Goal: Task Accomplishment & Management: Use online tool/utility

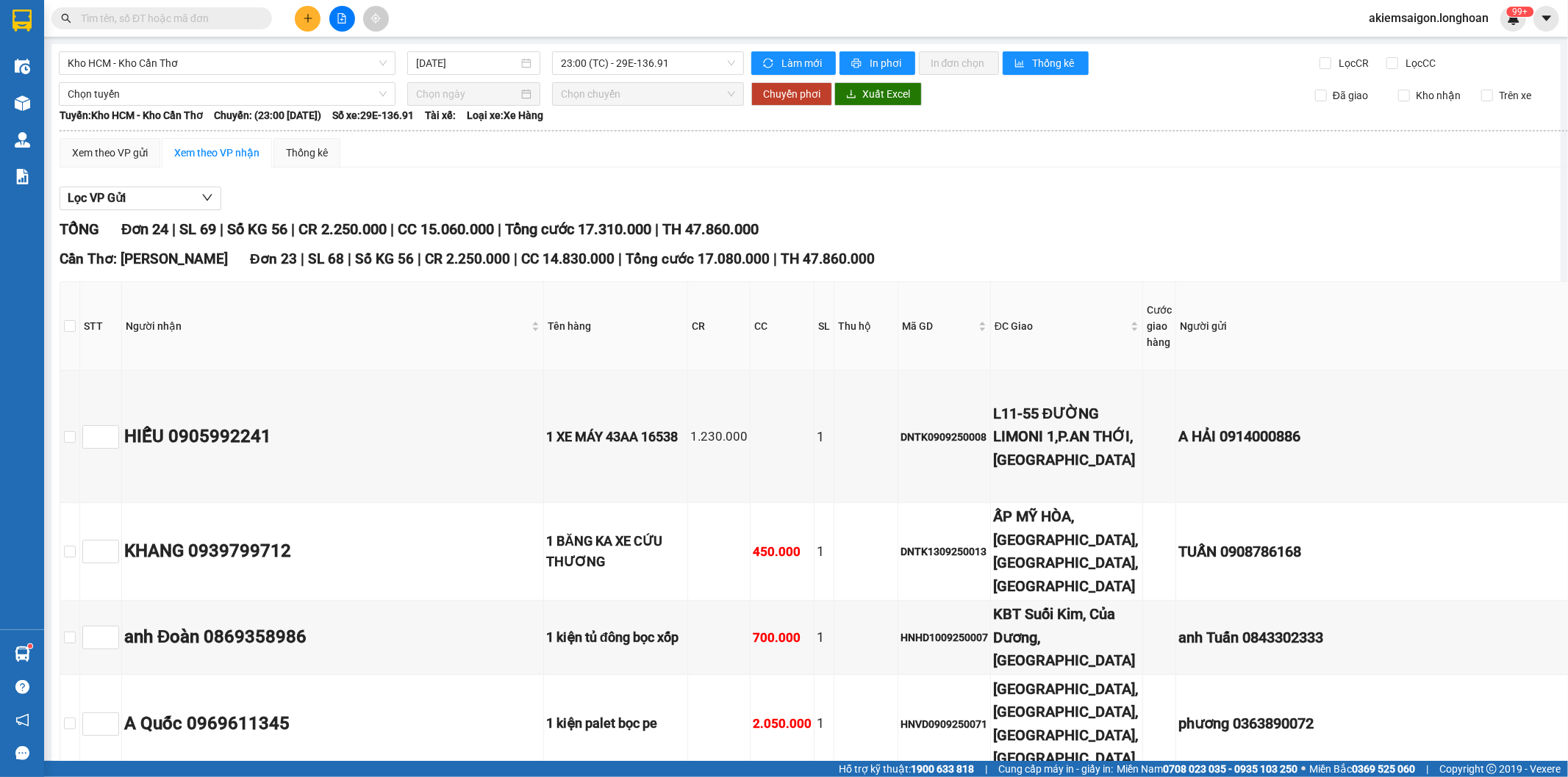
scroll to position [2566, 0]
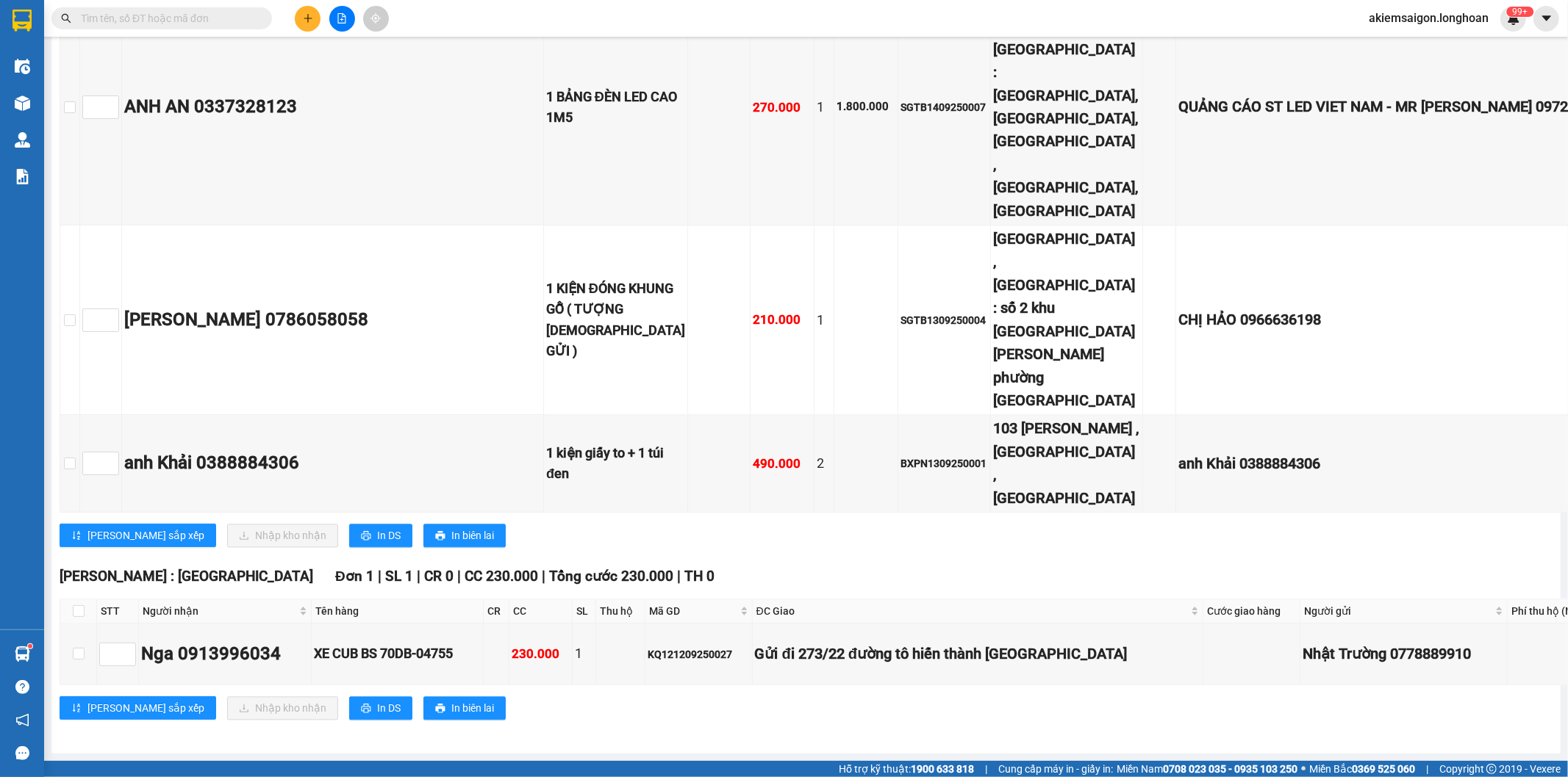
click at [103, 22] on input "text" at bounding box center [168, 18] width 174 height 16
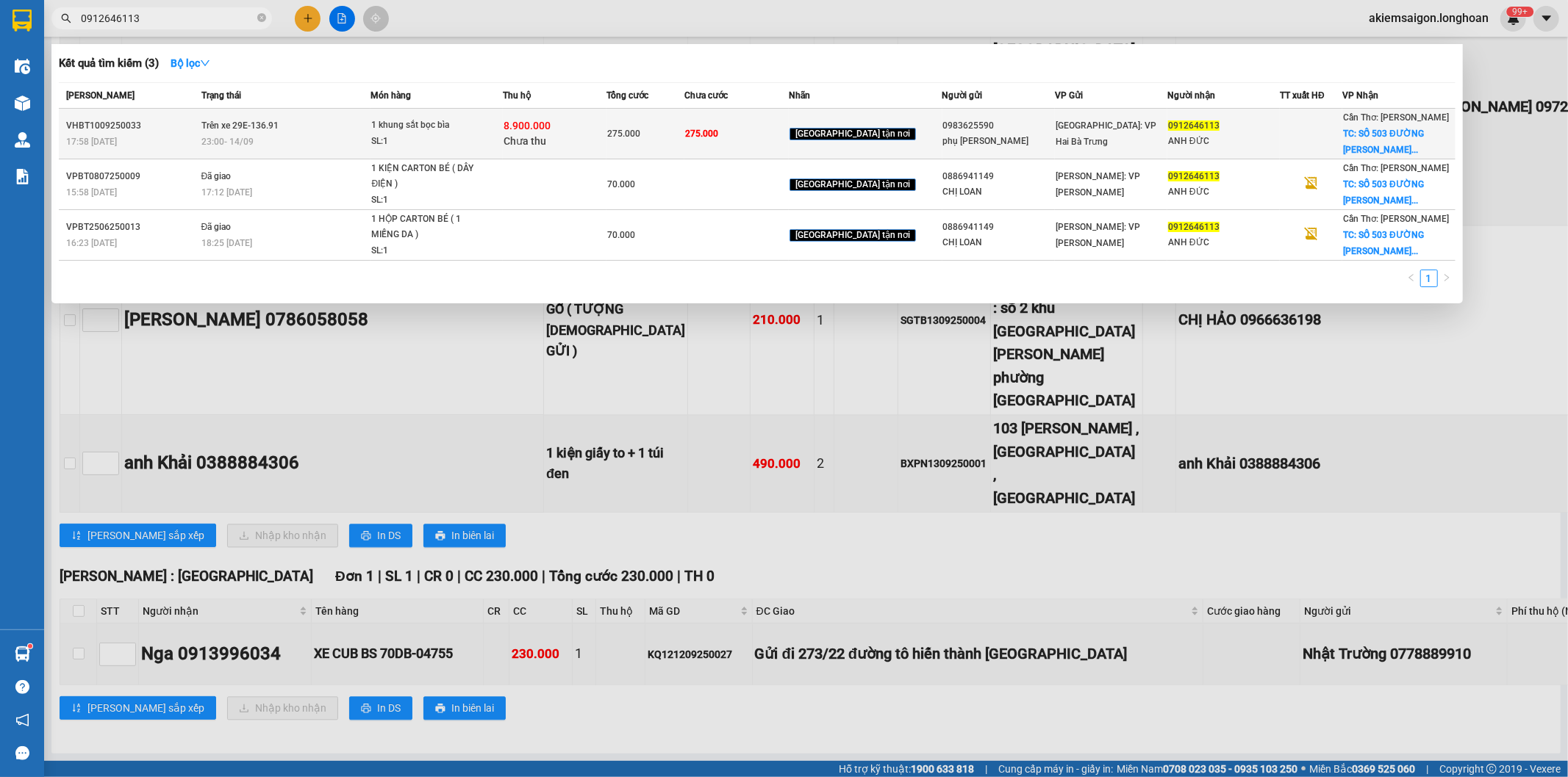
type input "0912646113"
click at [275, 125] on span "Trên xe 29E-136.91" at bounding box center [240, 126] width 77 height 10
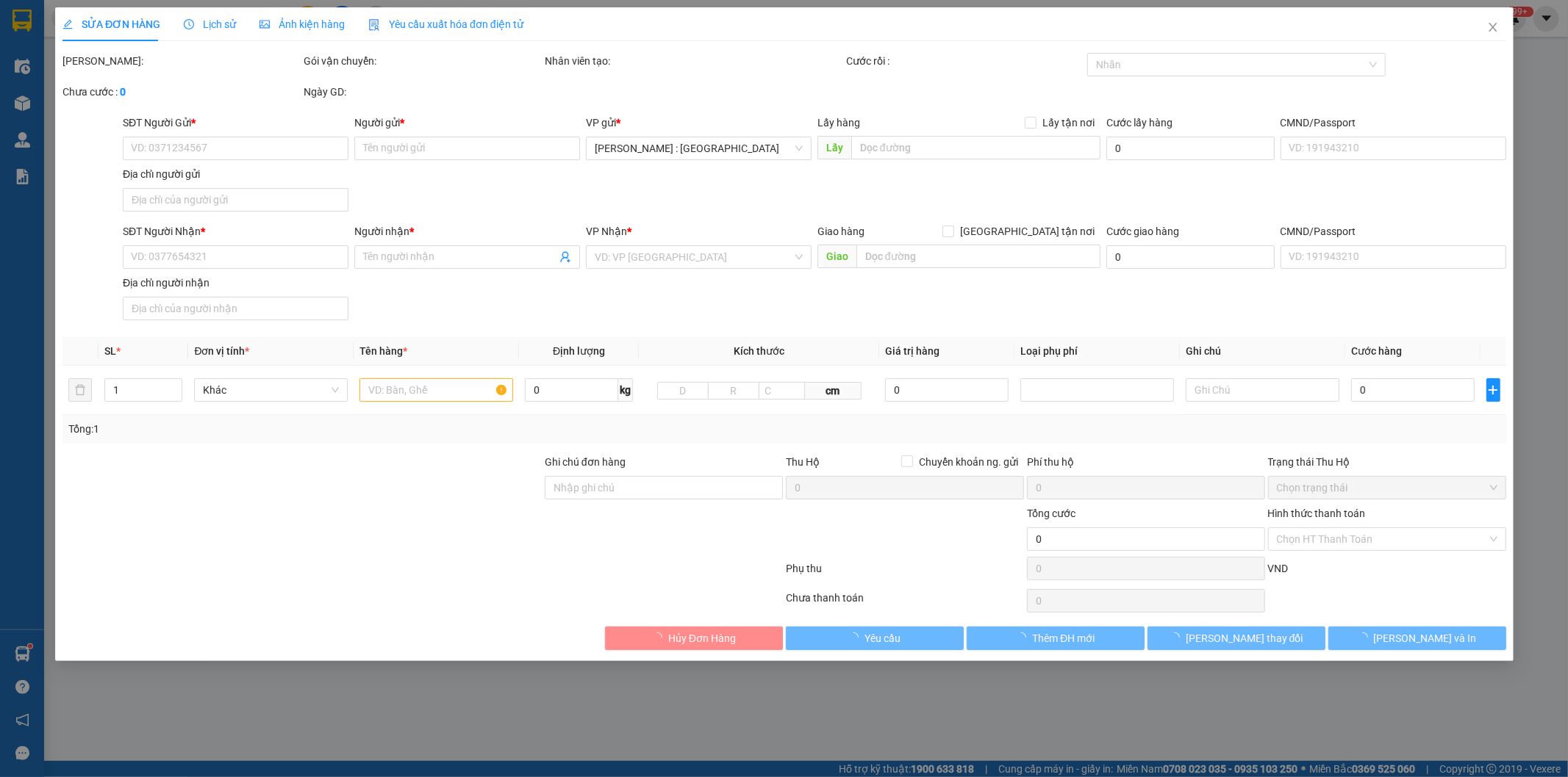
type input "0983625590"
type input "phụ [PERSON_NAME]"
type input "0912646113"
type input "ANH ĐỨC"
checkbox input "true"
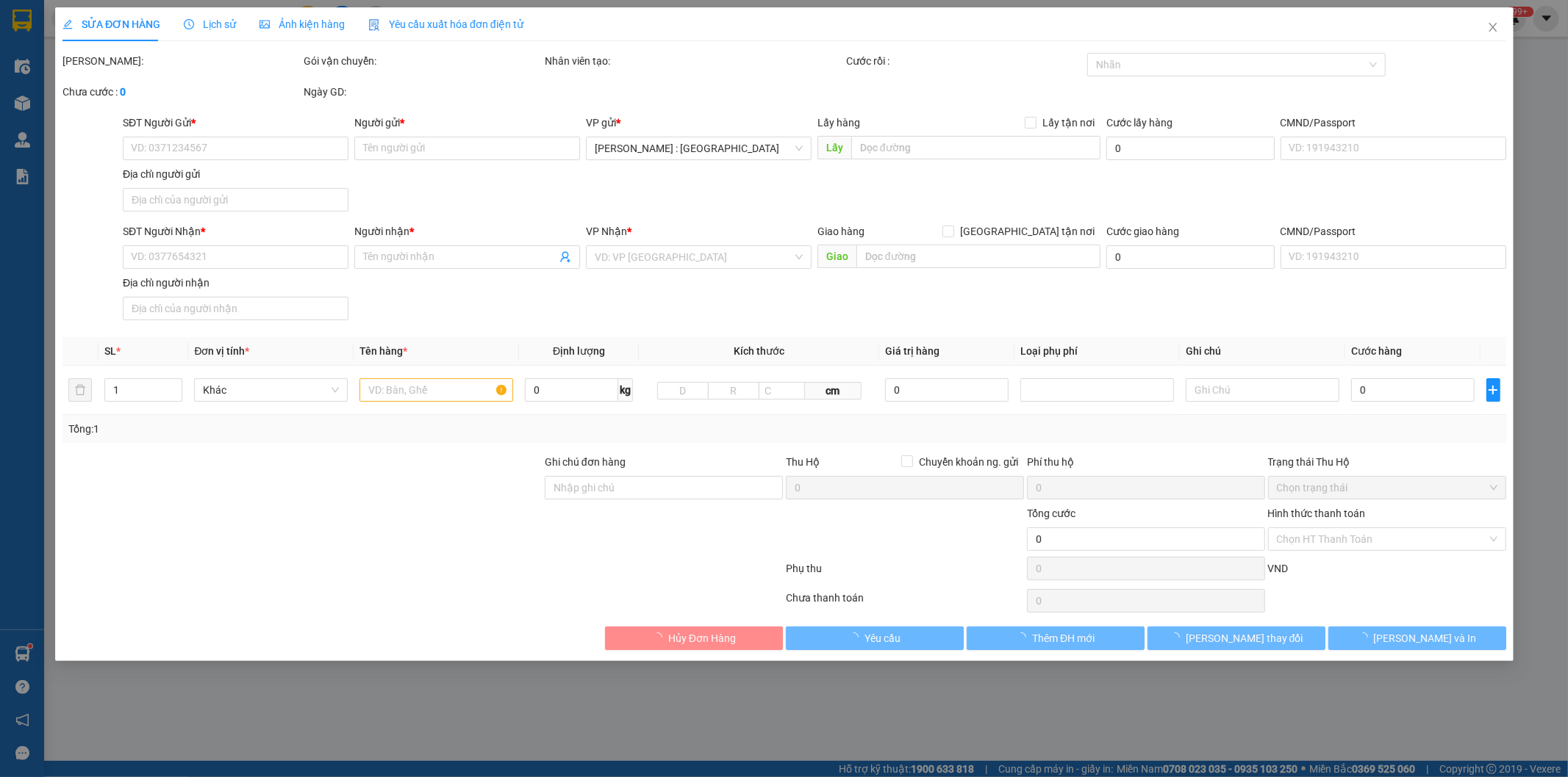
type input "SỐ 503 ĐƯỜNG [PERSON_NAME] - PHƯỜNG 6 - [GEOGRAPHIC_DATA]"
type input "275.000"
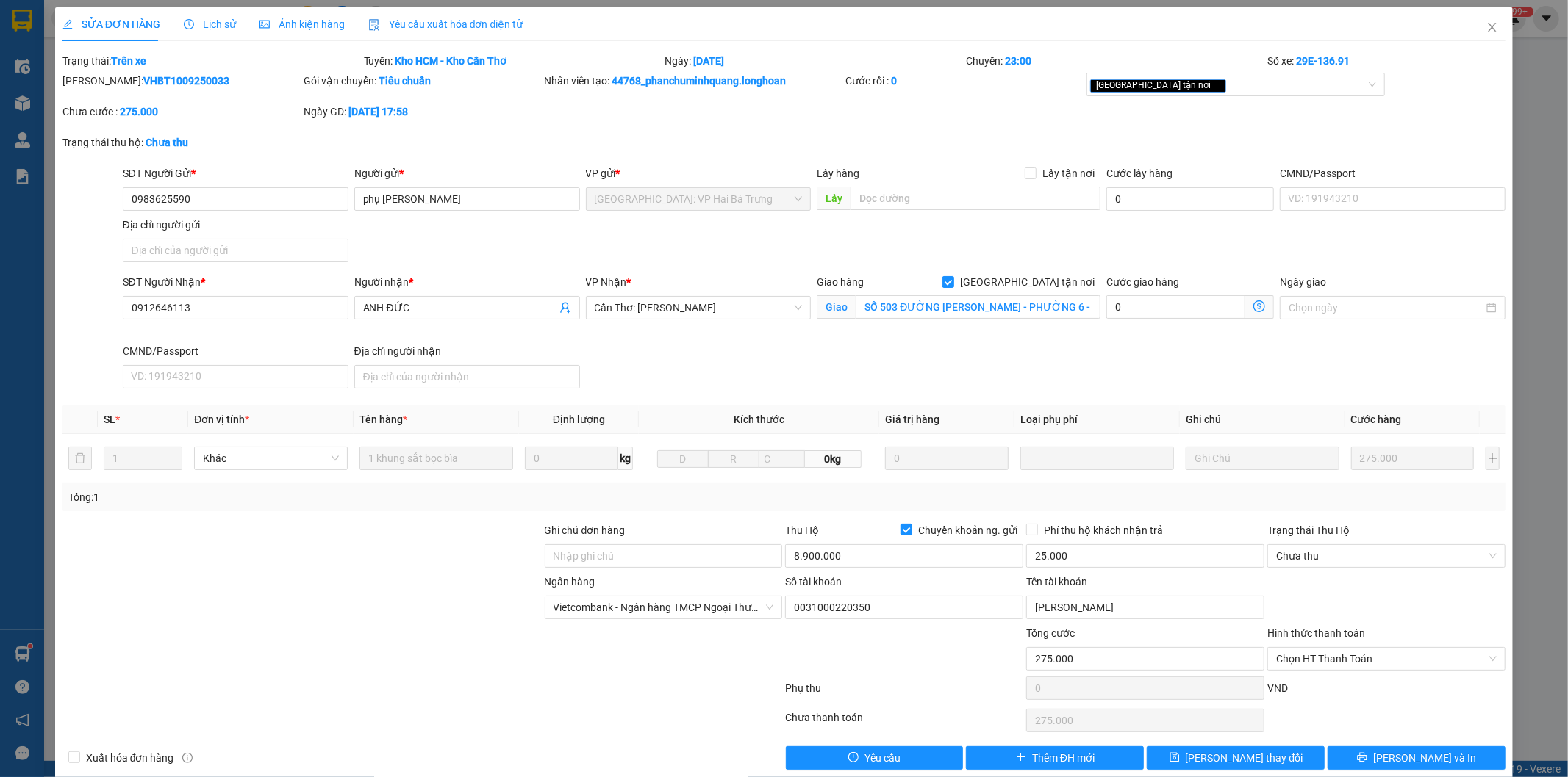
click at [213, 26] on span "Lịch sử" at bounding box center [210, 24] width 52 height 12
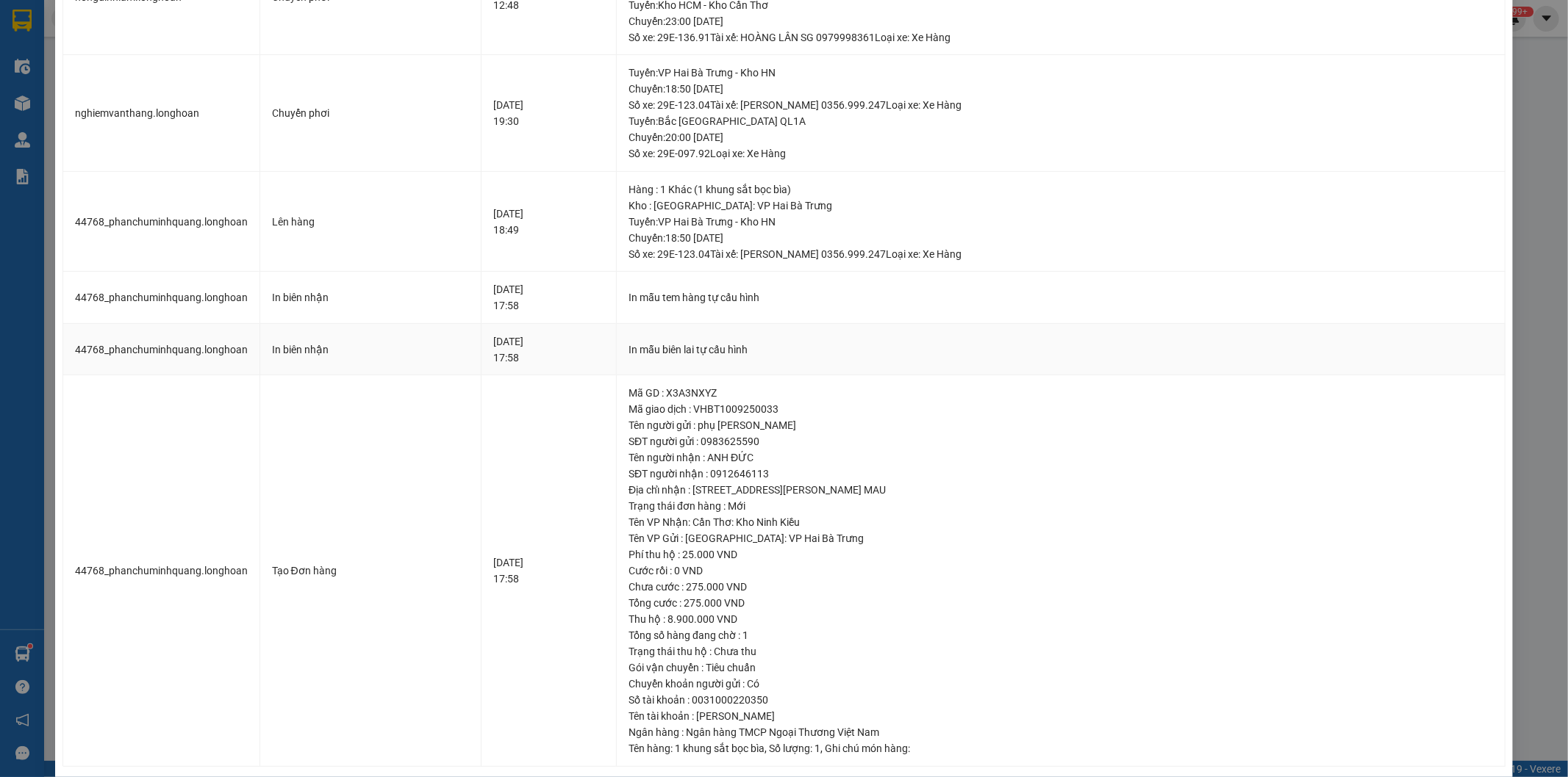
scroll to position [289, 0]
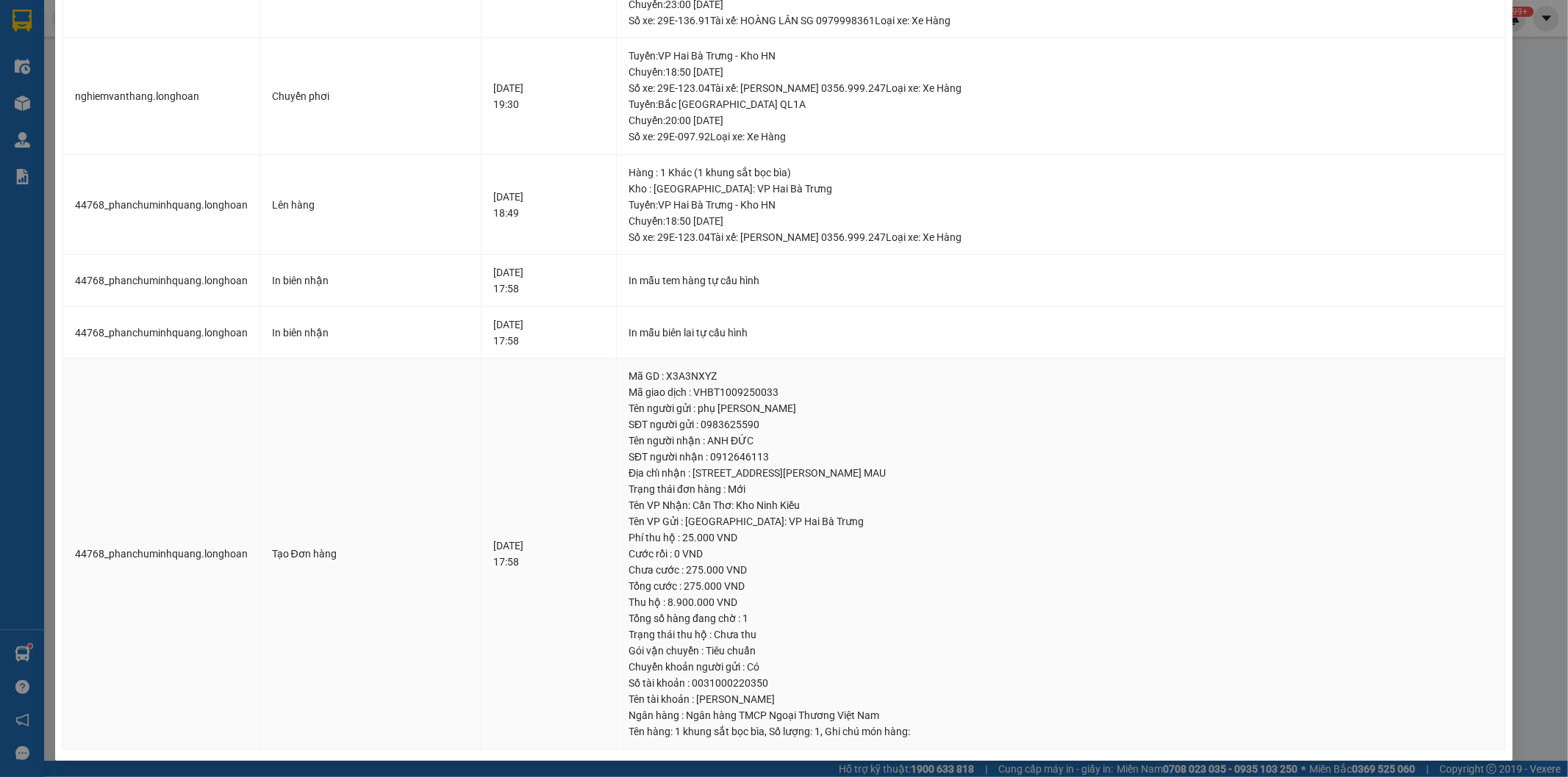
click at [236, 554] on td "44768_phanchuminhquang.longhoan" at bounding box center [162, 554] width 197 height 392
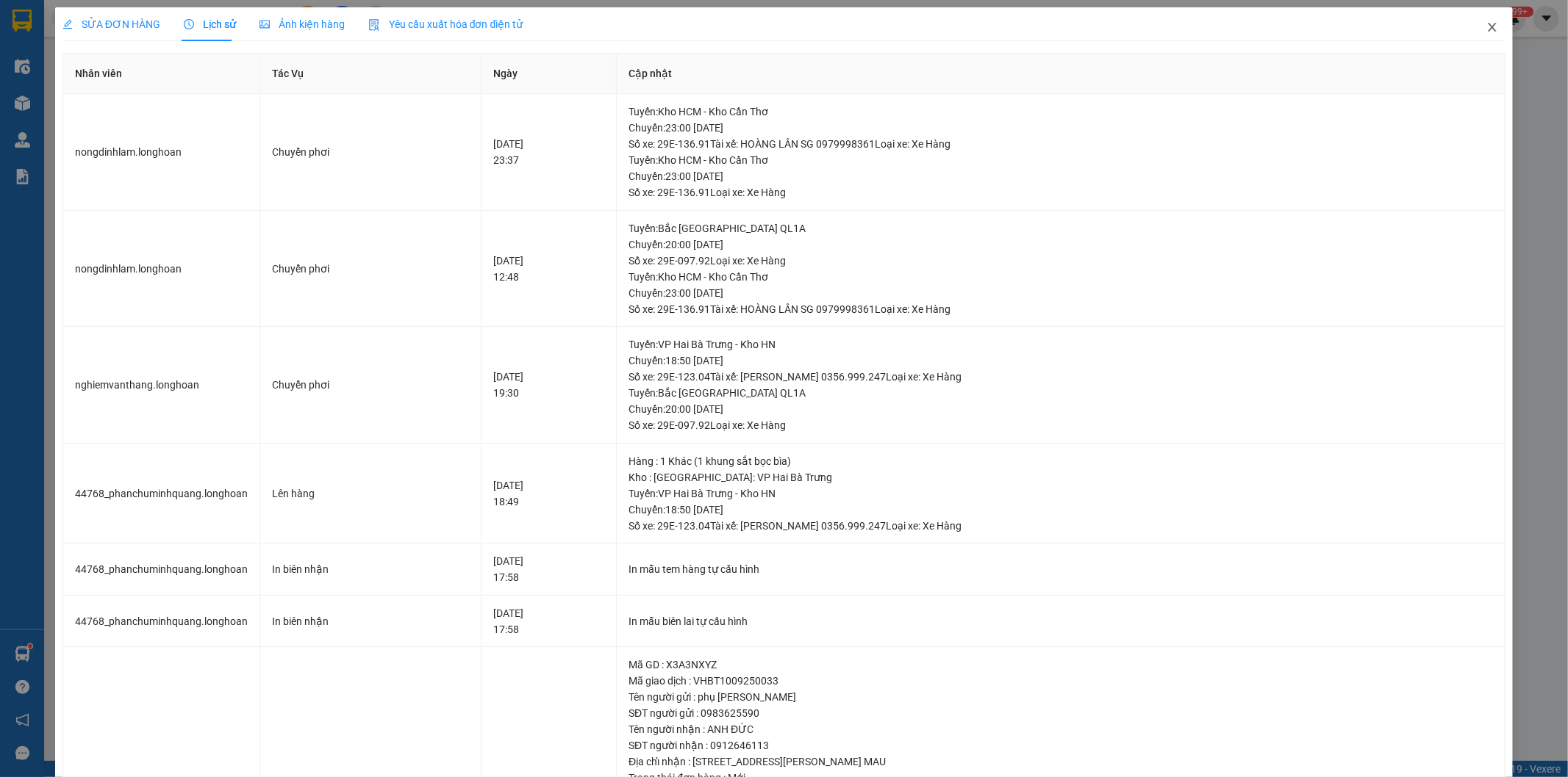
click at [1486, 26] on icon "close" at bounding box center [1492, 28] width 12 height 12
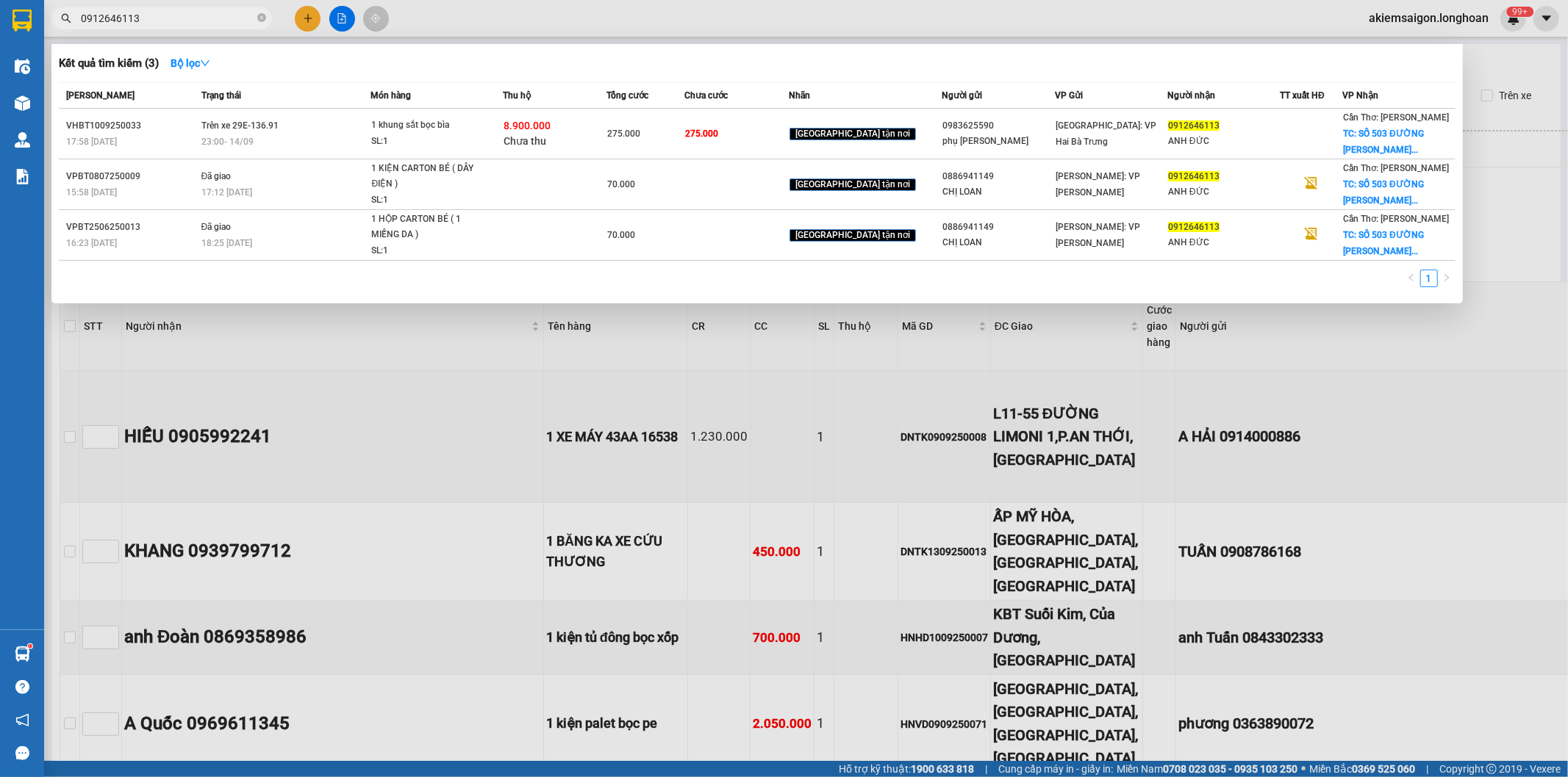
click at [221, 22] on input "0912646113" at bounding box center [168, 18] width 174 height 16
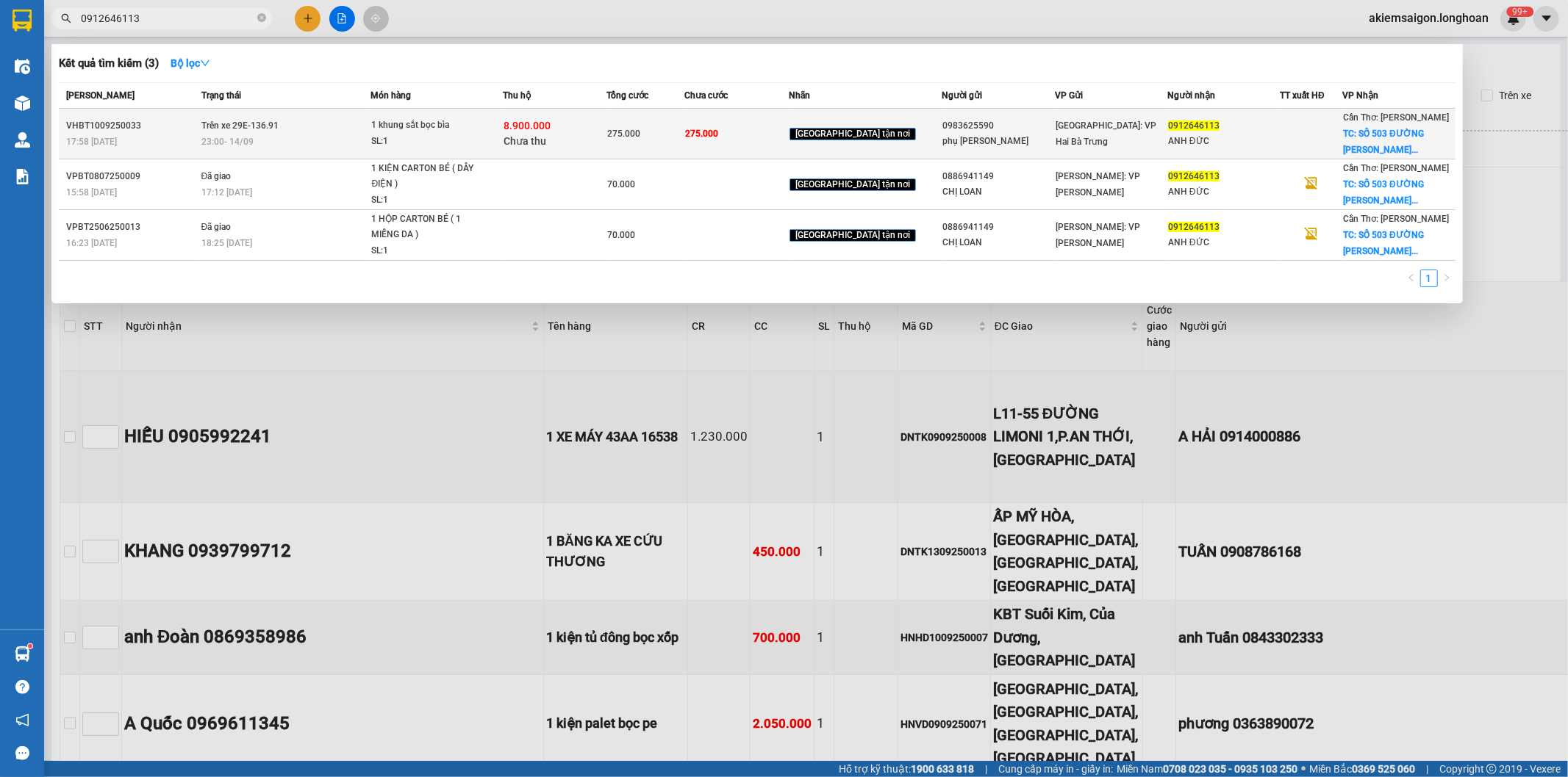
click at [362, 134] on div "23:00 [DATE]" at bounding box center [286, 142] width 169 height 16
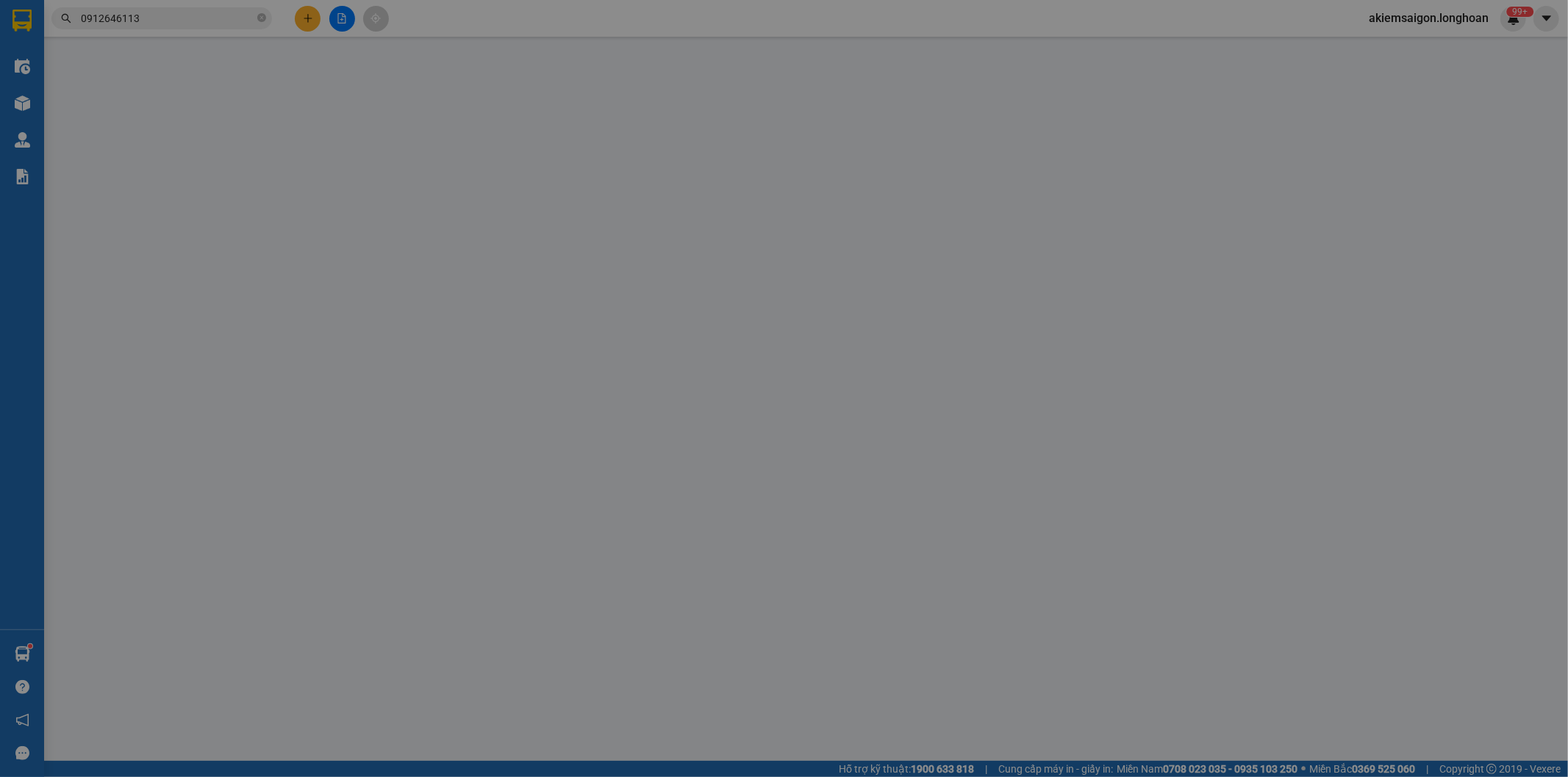
type input "0983625590"
type input "phụ [PERSON_NAME]"
type input "0912646113"
type input "ANH ĐỨC"
checkbox input "true"
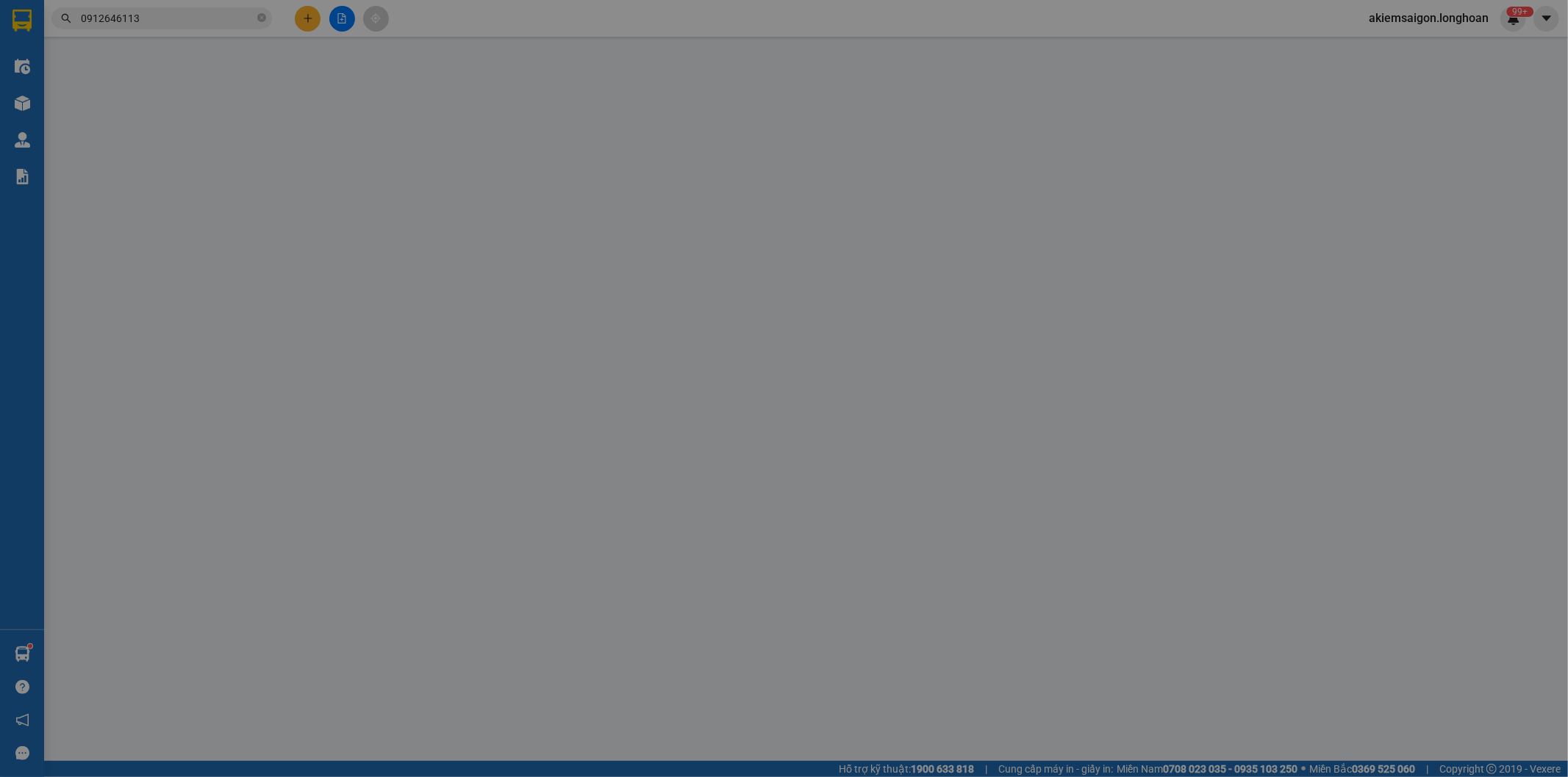
type input "SỐ 503 ĐƯỜNG [PERSON_NAME] - PHƯỜNG 6 - [GEOGRAPHIC_DATA]"
type input "275.000"
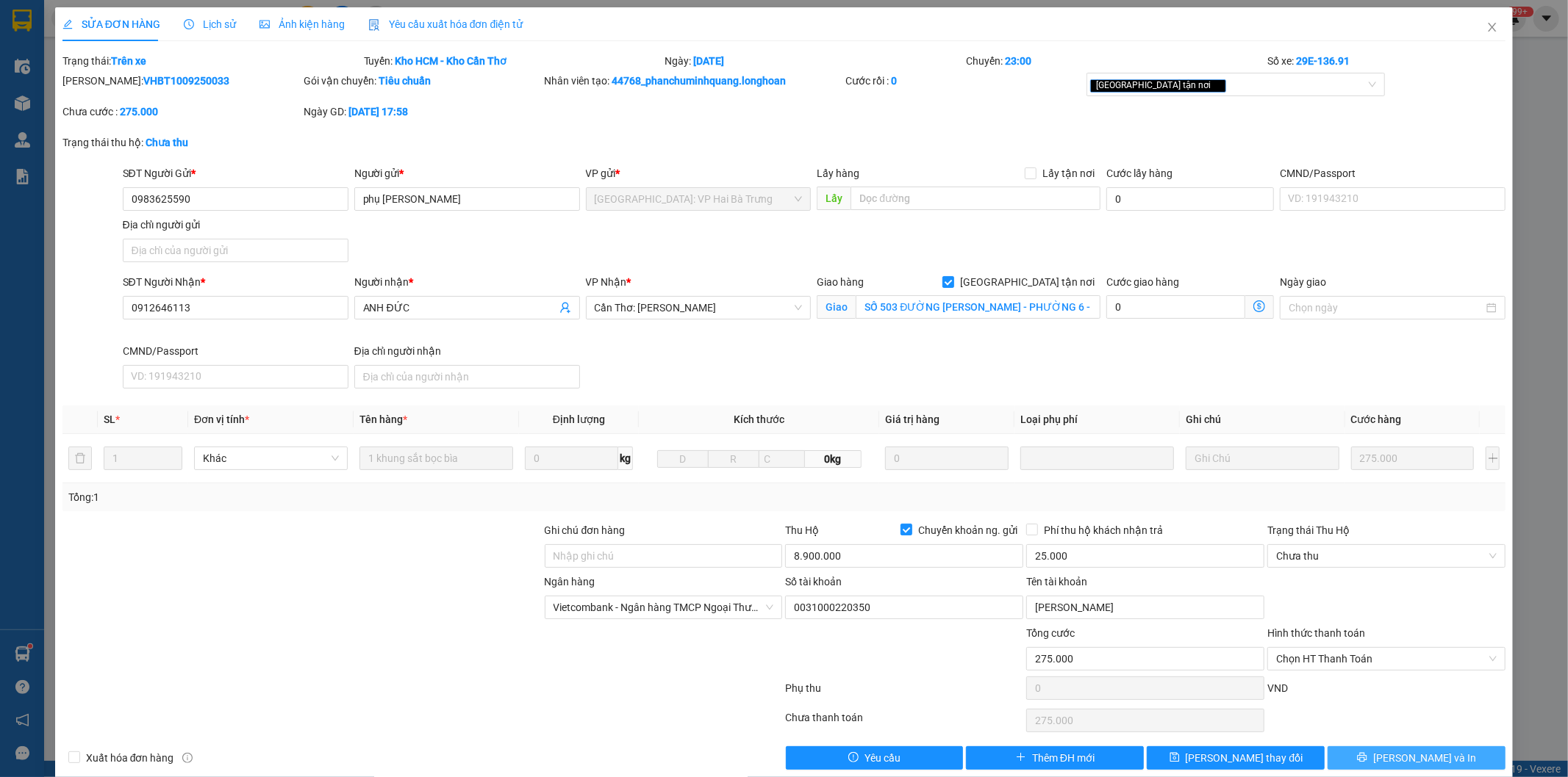
click at [1419, 754] on span "[PERSON_NAME] và In" at bounding box center [1425, 758] width 103 height 16
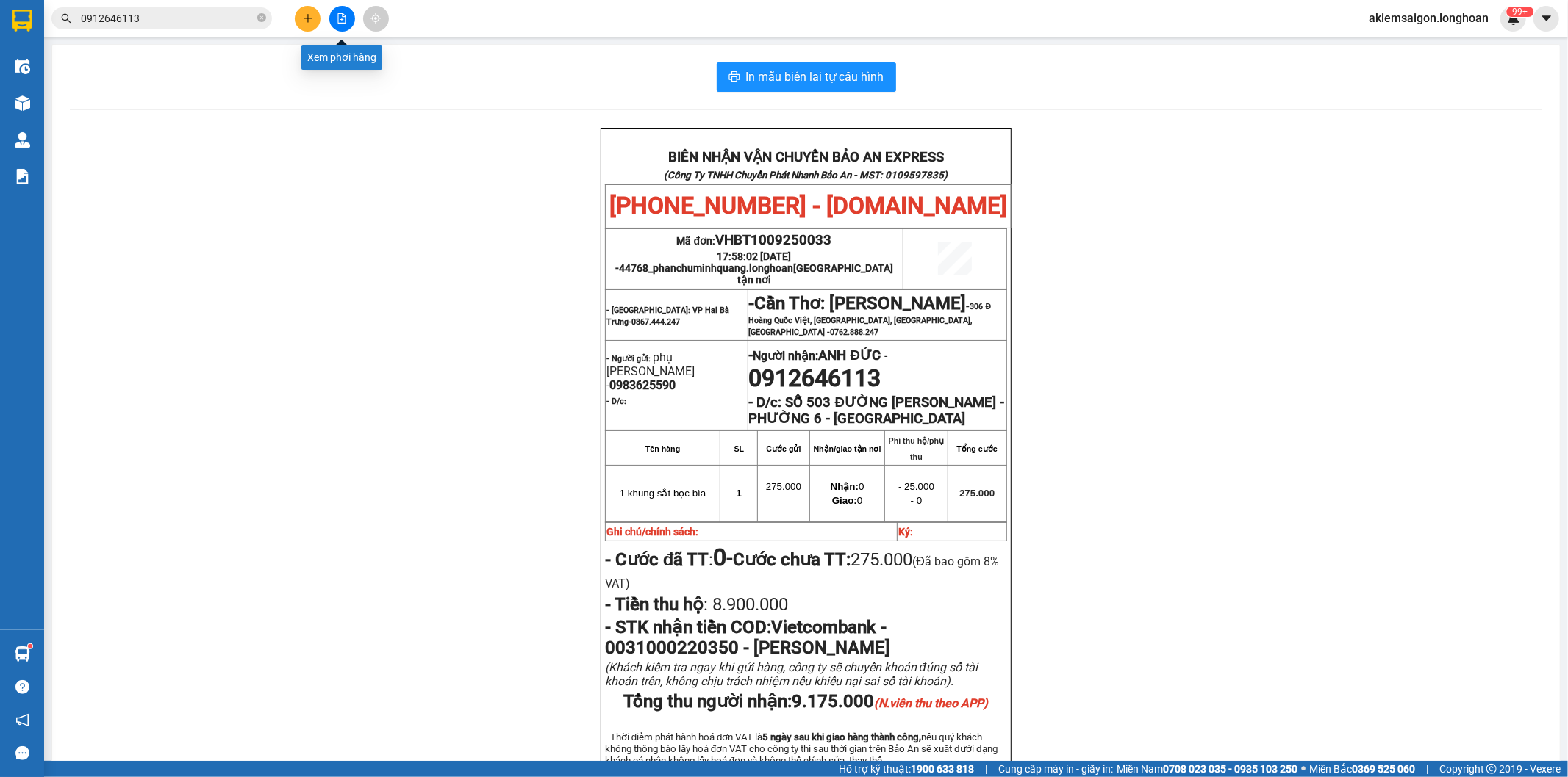
click at [333, 23] on button at bounding box center [342, 19] width 26 height 26
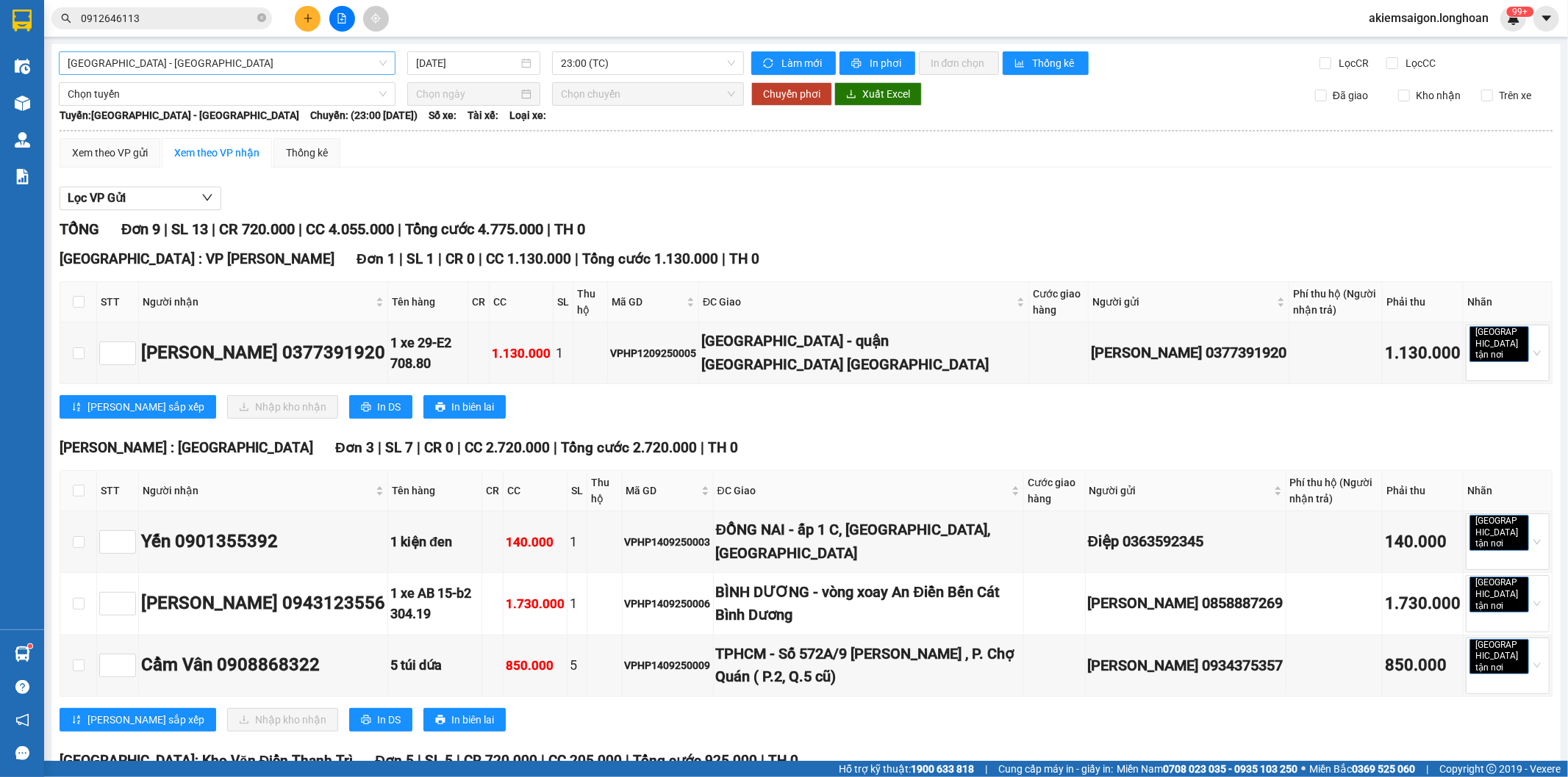
click at [203, 59] on span "[GEOGRAPHIC_DATA] - [GEOGRAPHIC_DATA]" at bounding box center [227, 63] width 319 height 22
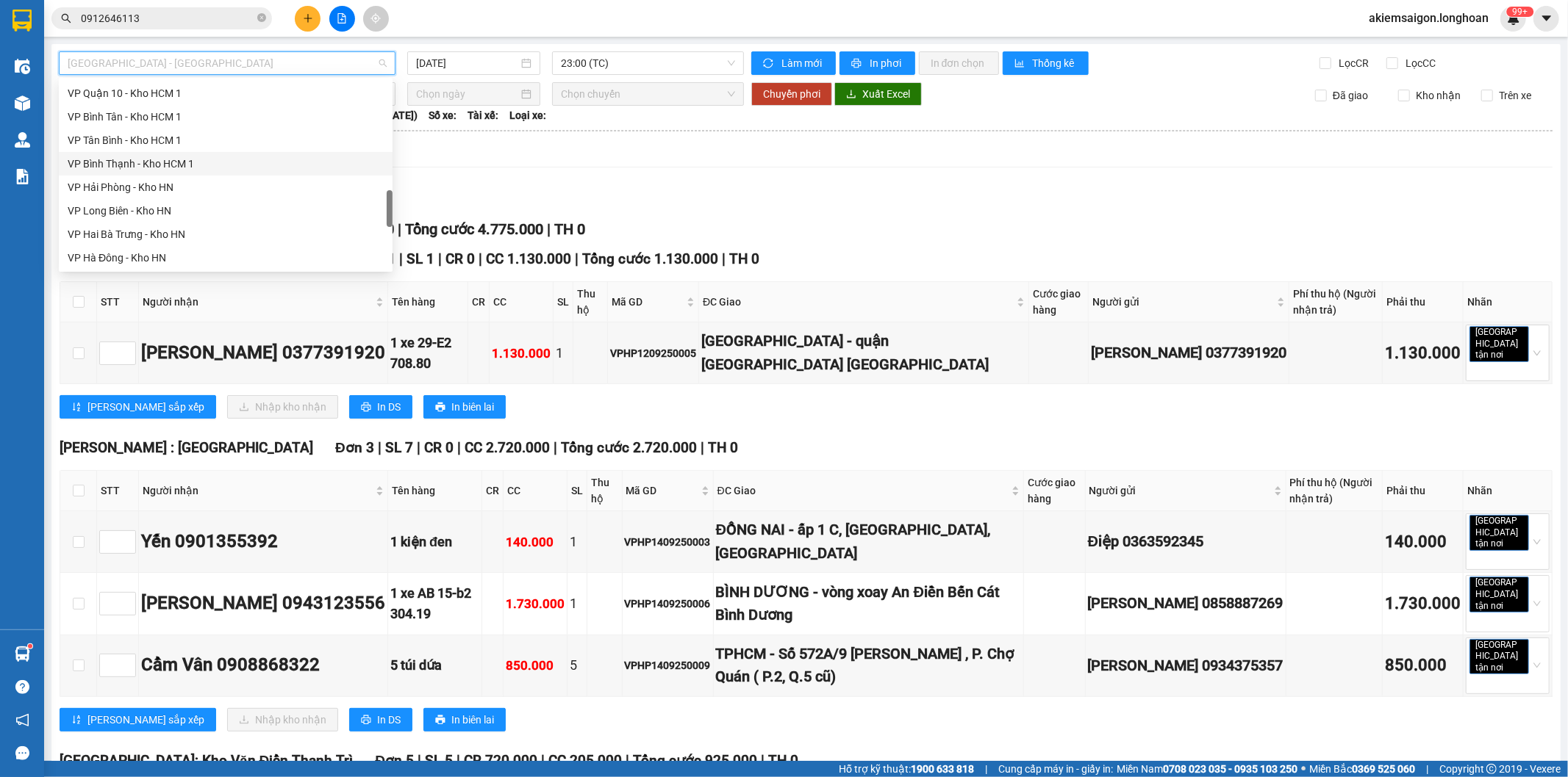
scroll to position [1011, 0]
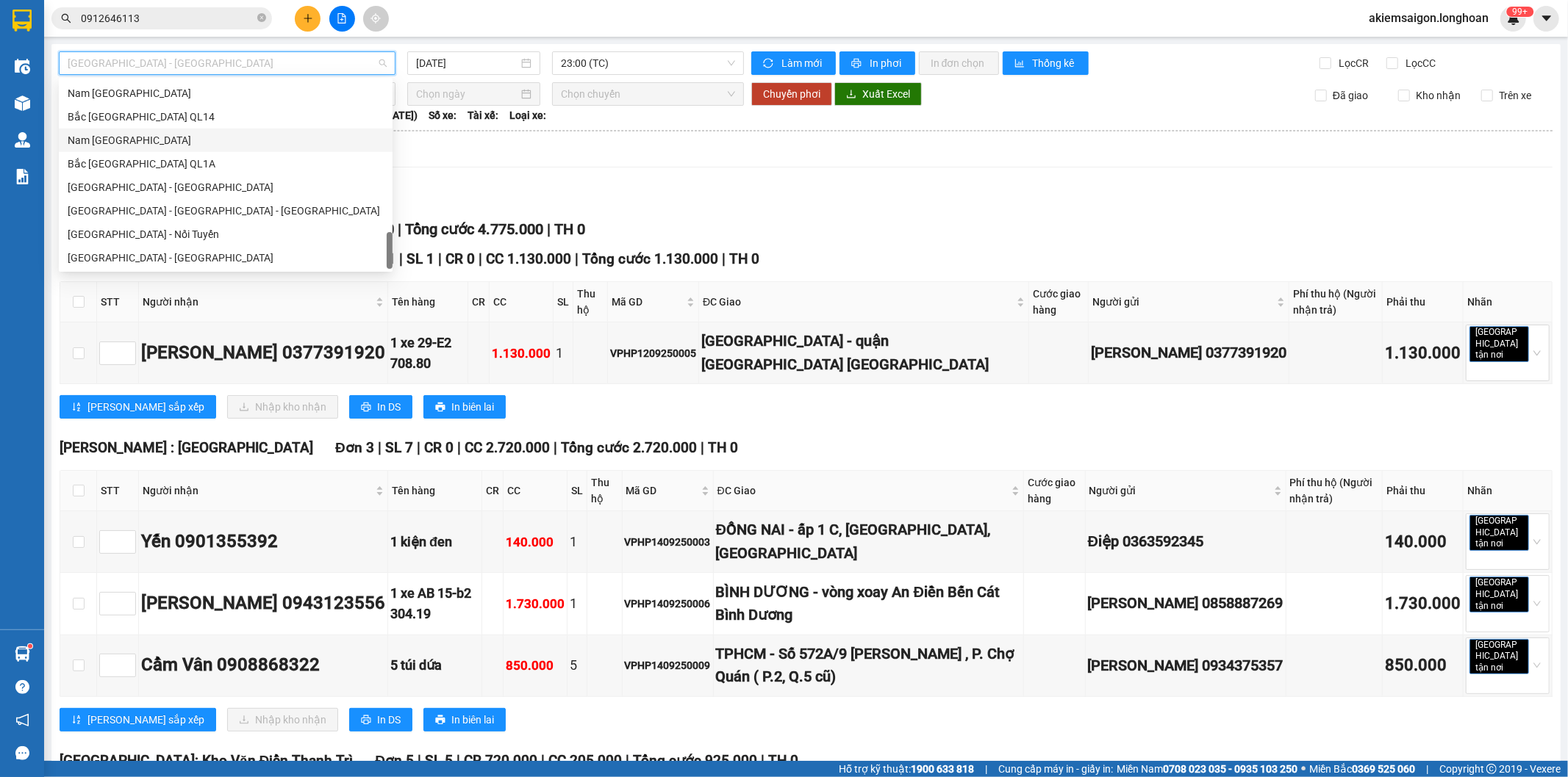
click at [125, 141] on div "Nam [GEOGRAPHIC_DATA]" at bounding box center [226, 140] width 316 height 16
type input "[DATE]"
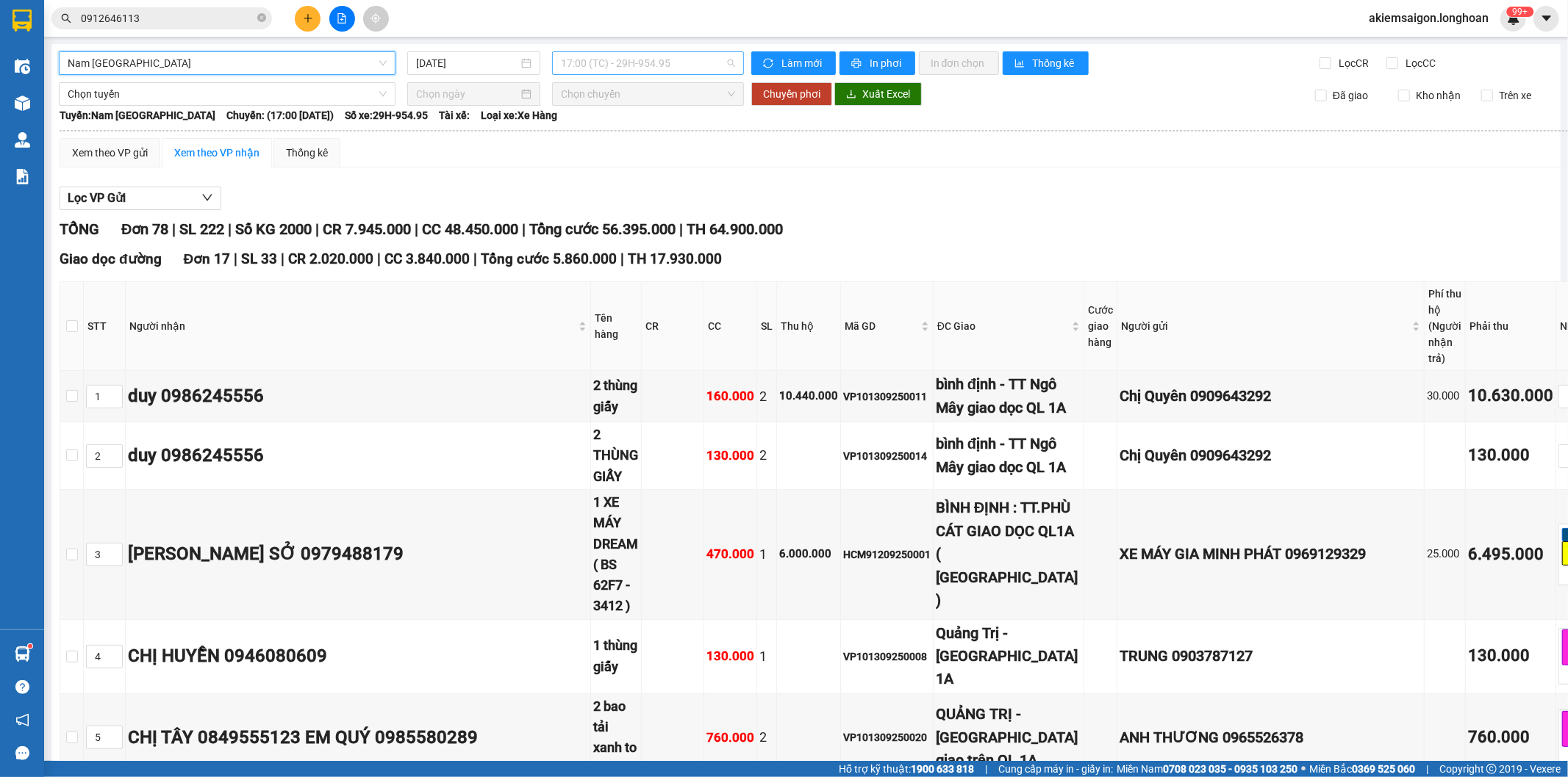
click at [673, 64] on span "17:00 (TC) - 29H-954.95" at bounding box center [648, 63] width 174 height 22
click at [606, 142] on div "21:00 (TC) - 29K-107.57" at bounding box center [615, 140] width 115 height 16
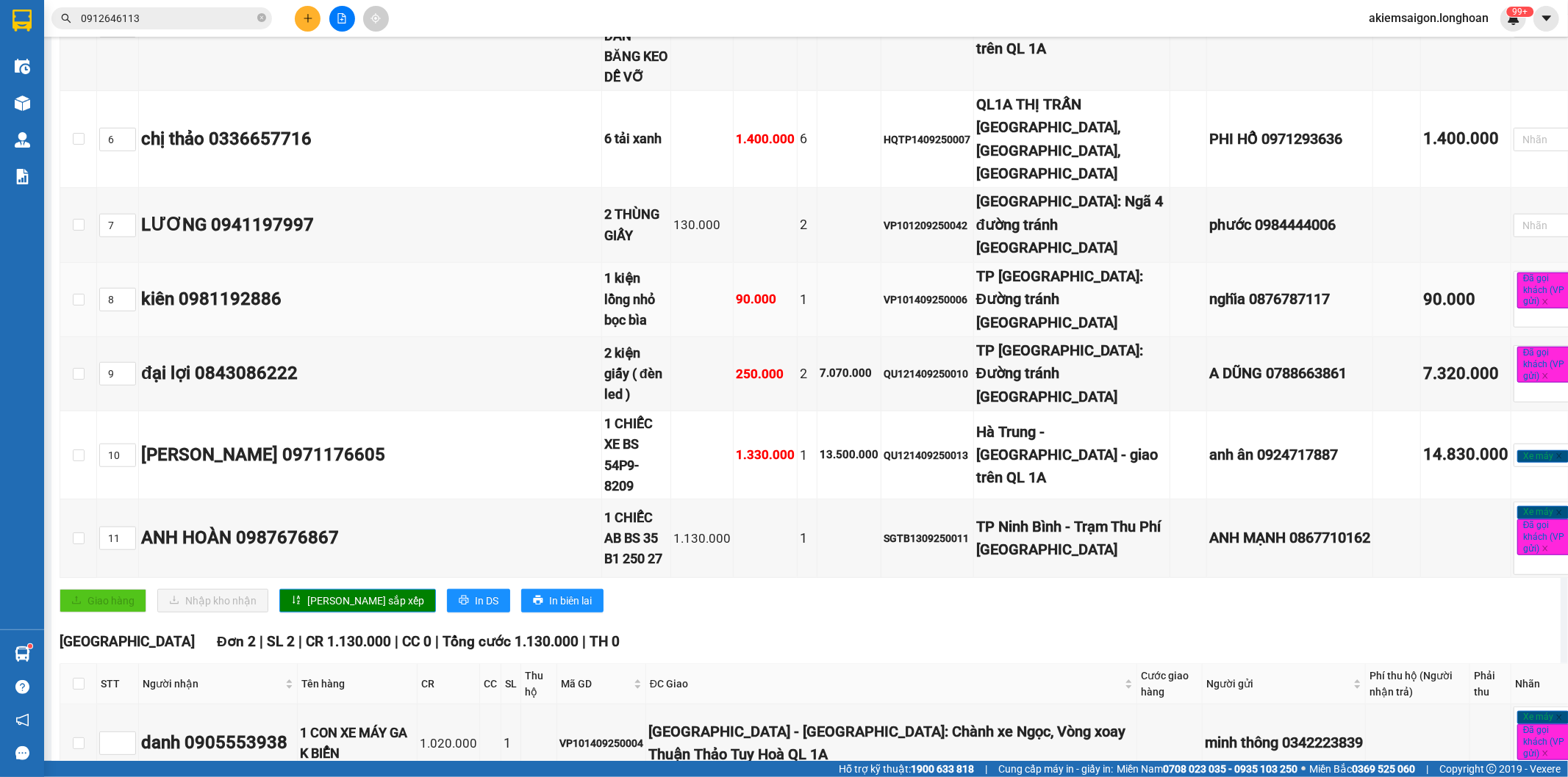
scroll to position [1088, 0]
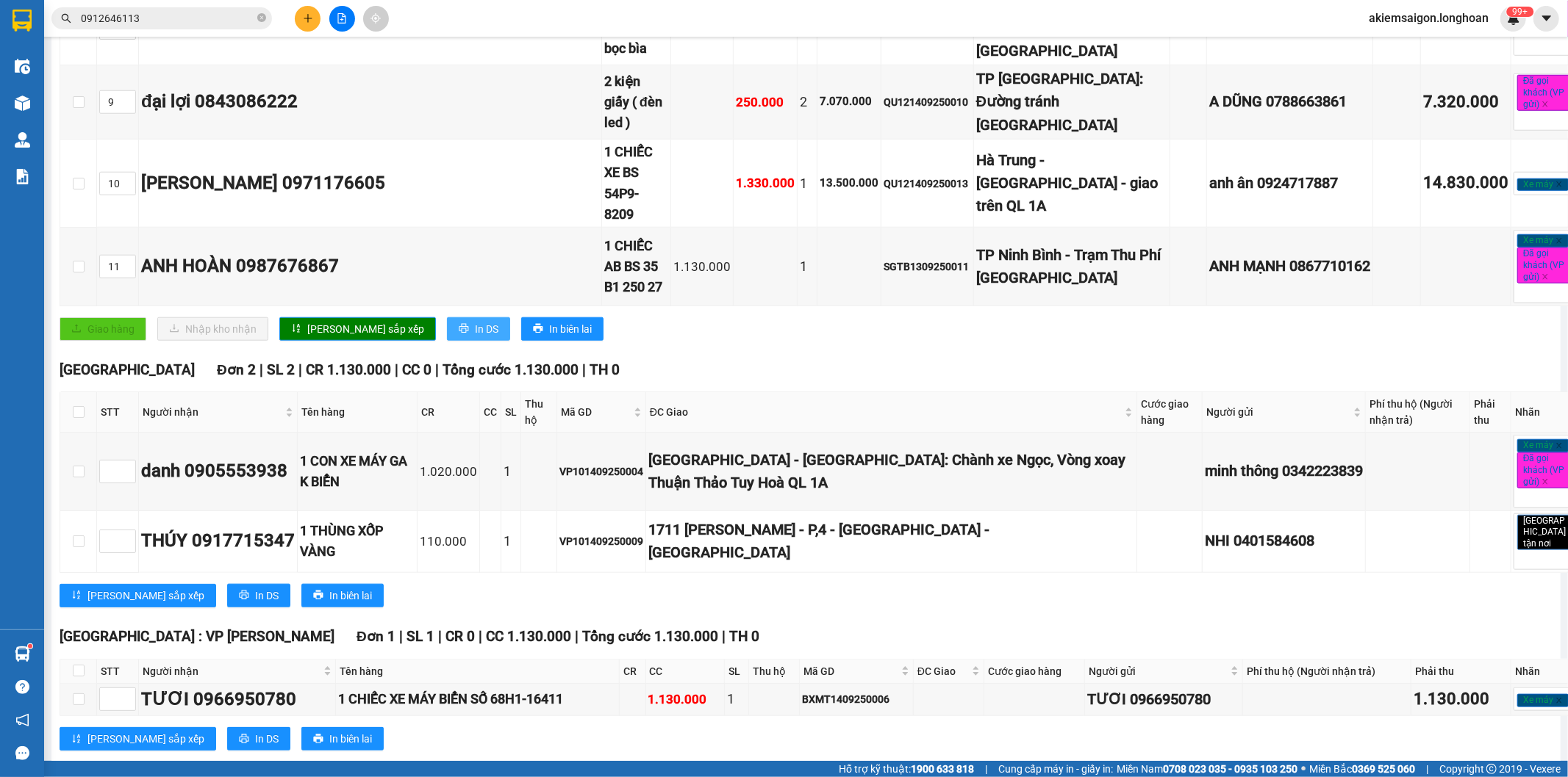
click at [475, 321] on span "In DS" at bounding box center [486, 329] width 23 height 16
click at [255, 588] on span "In DS" at bounding box center [267, 596] width 23 height 16
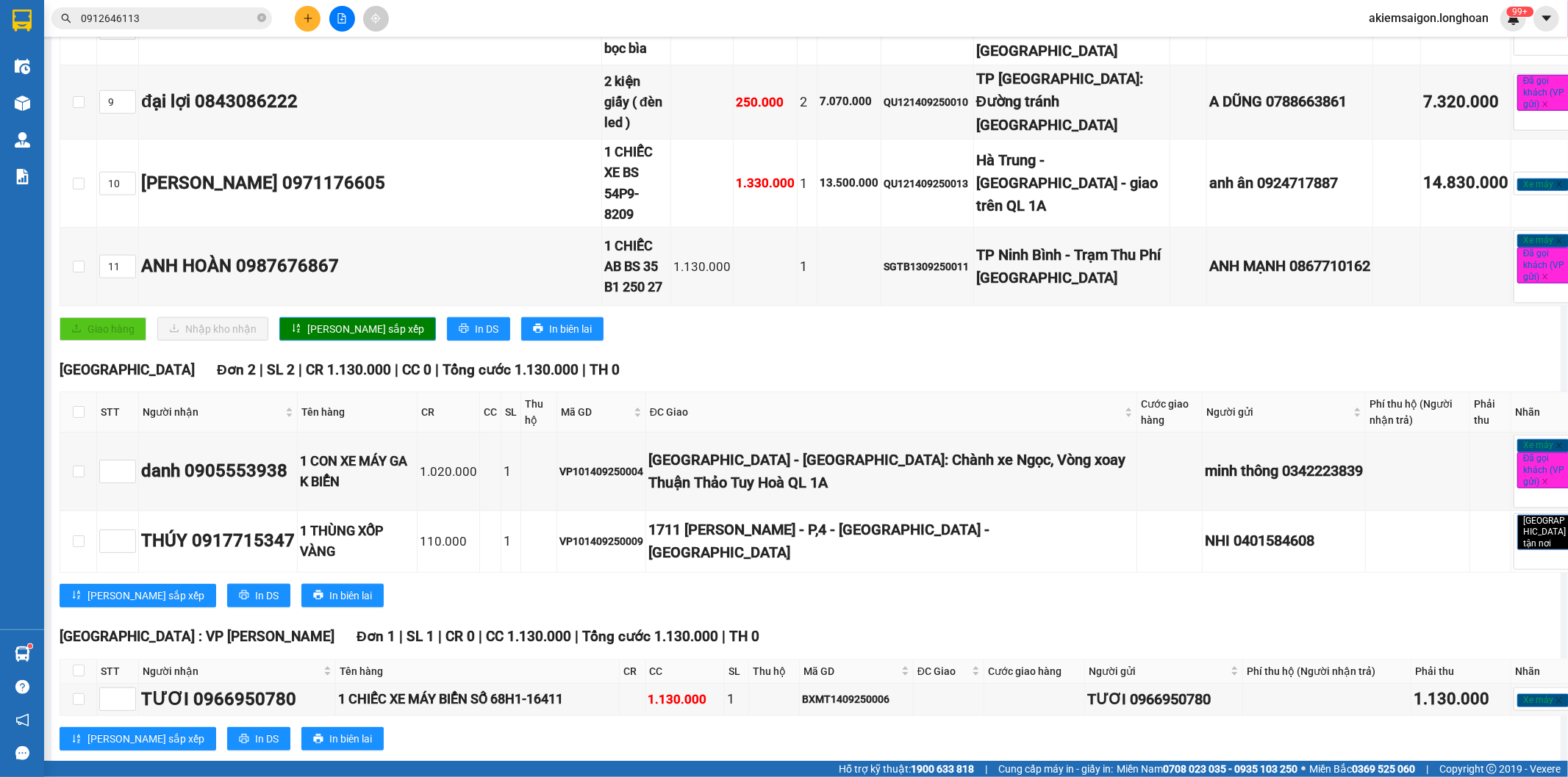
click at [261, 17] on icon "close-circle" at bounding box center [261, 17] width 9 height 9
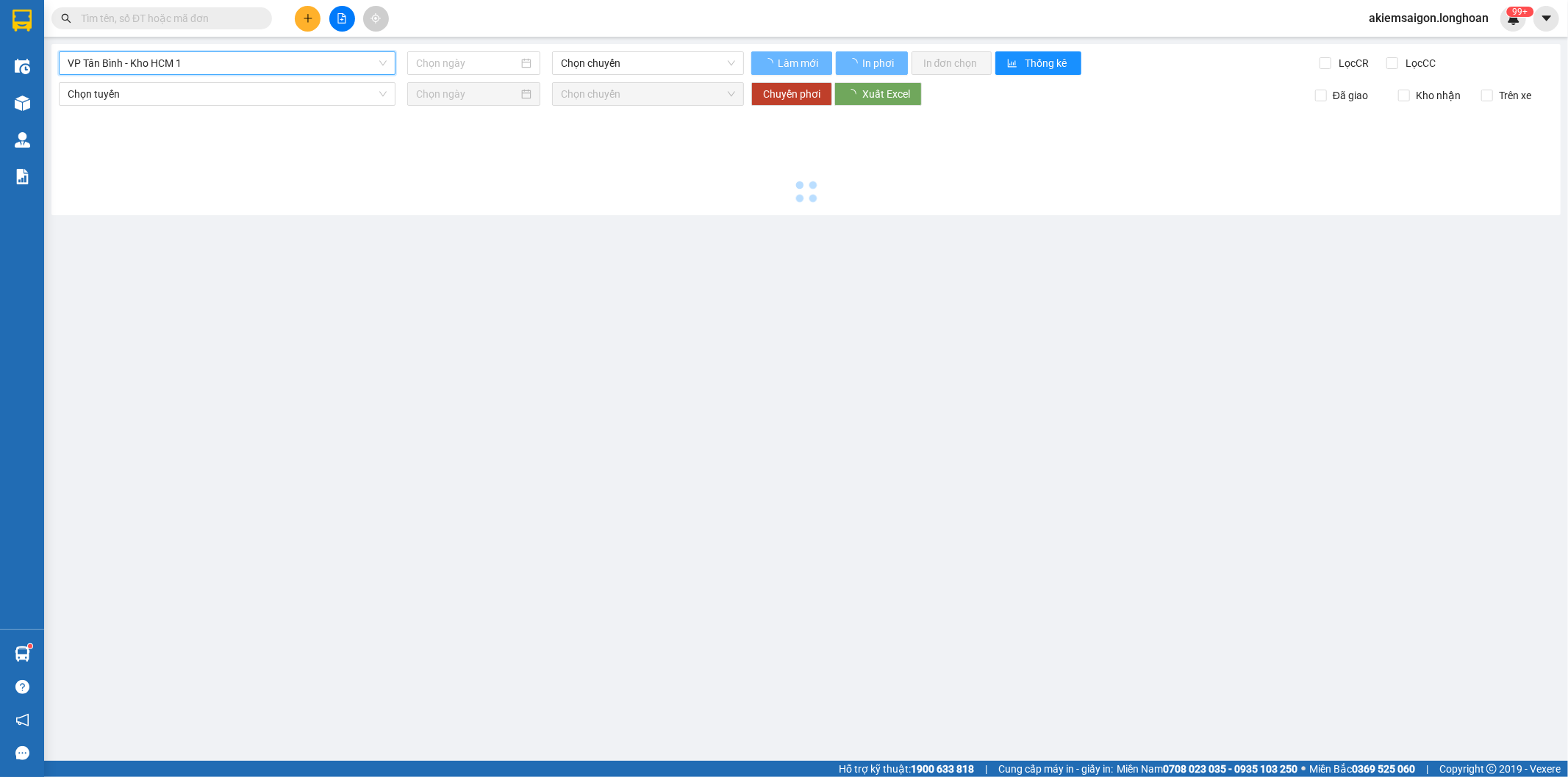
type input "[DATE]"
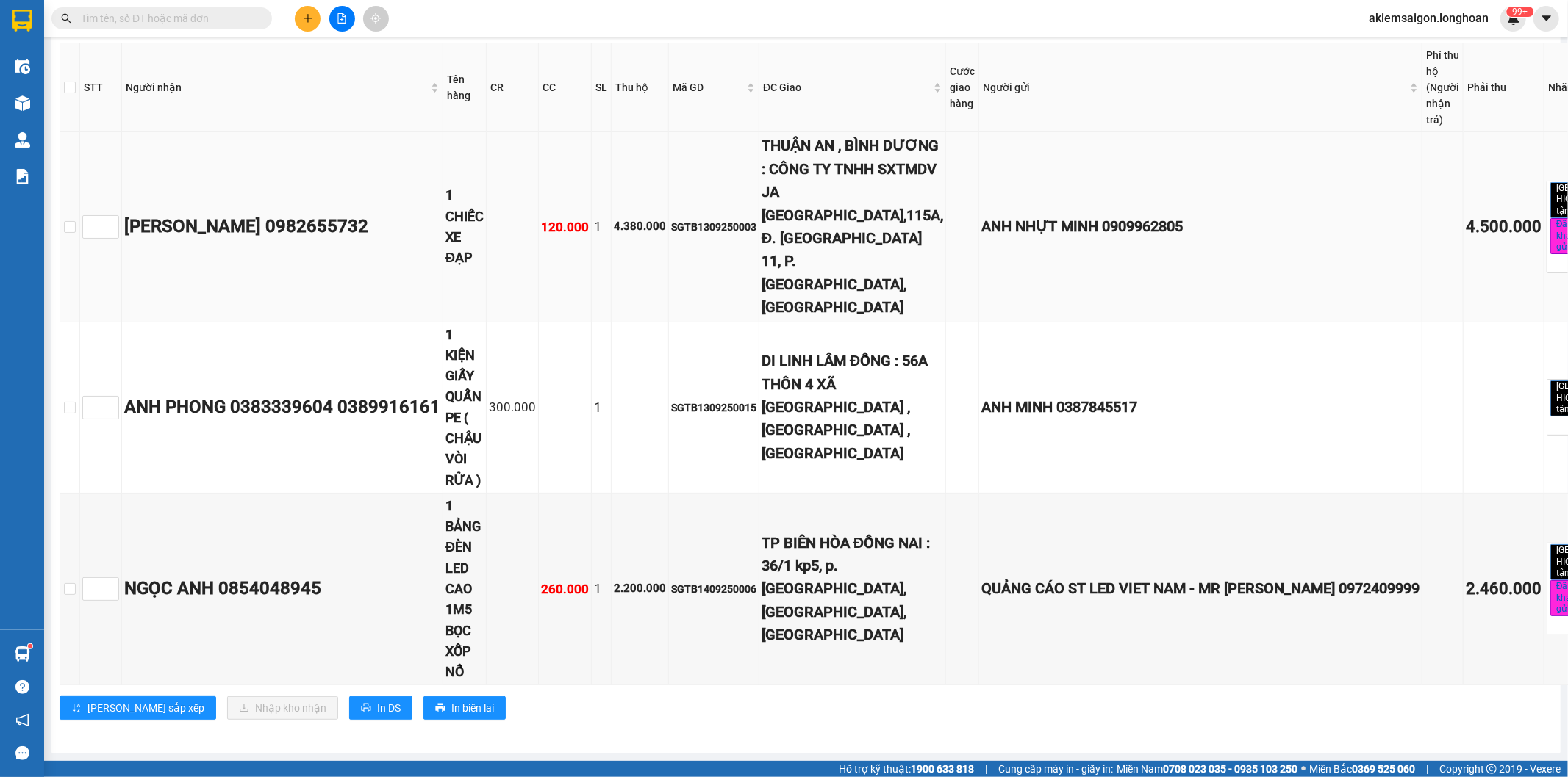
drag, startPoint x: 280, startPoint y: 277, endPoint x: 349, endPoint y: 285, distance: 69.5
click at [349, 241] on div "[PERSON_NAME] 0982655732" at bounding box center [282, 227] width 316 height 28
click at [76, 233] on input "checkbox" at bounding box center [70, 227] width 12 height 12
checkbox input "true"
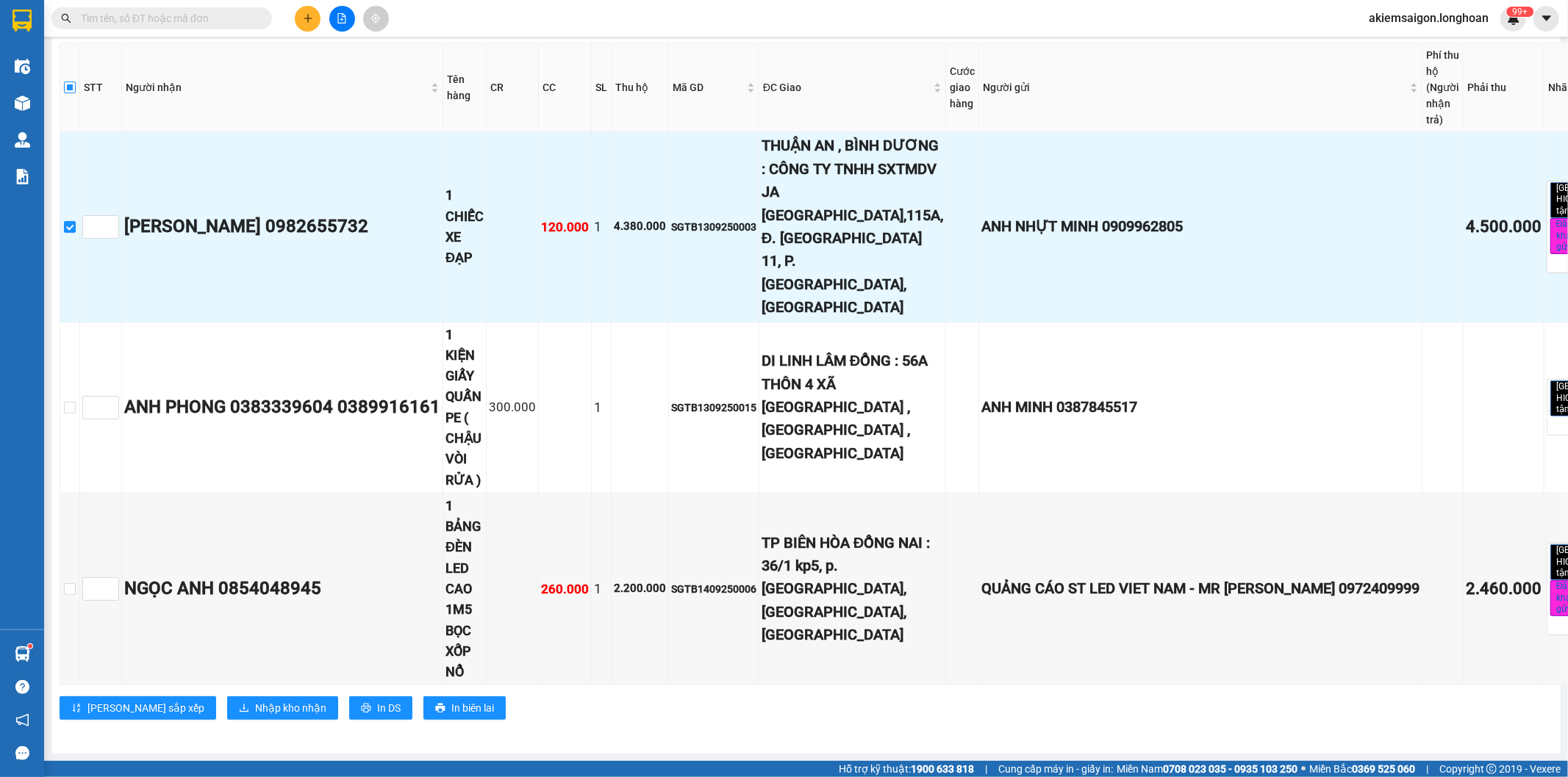
click at [76, 93] on input "checkbox" at bounding box center [70, 88] width 12 height 12
checkbox input "true"
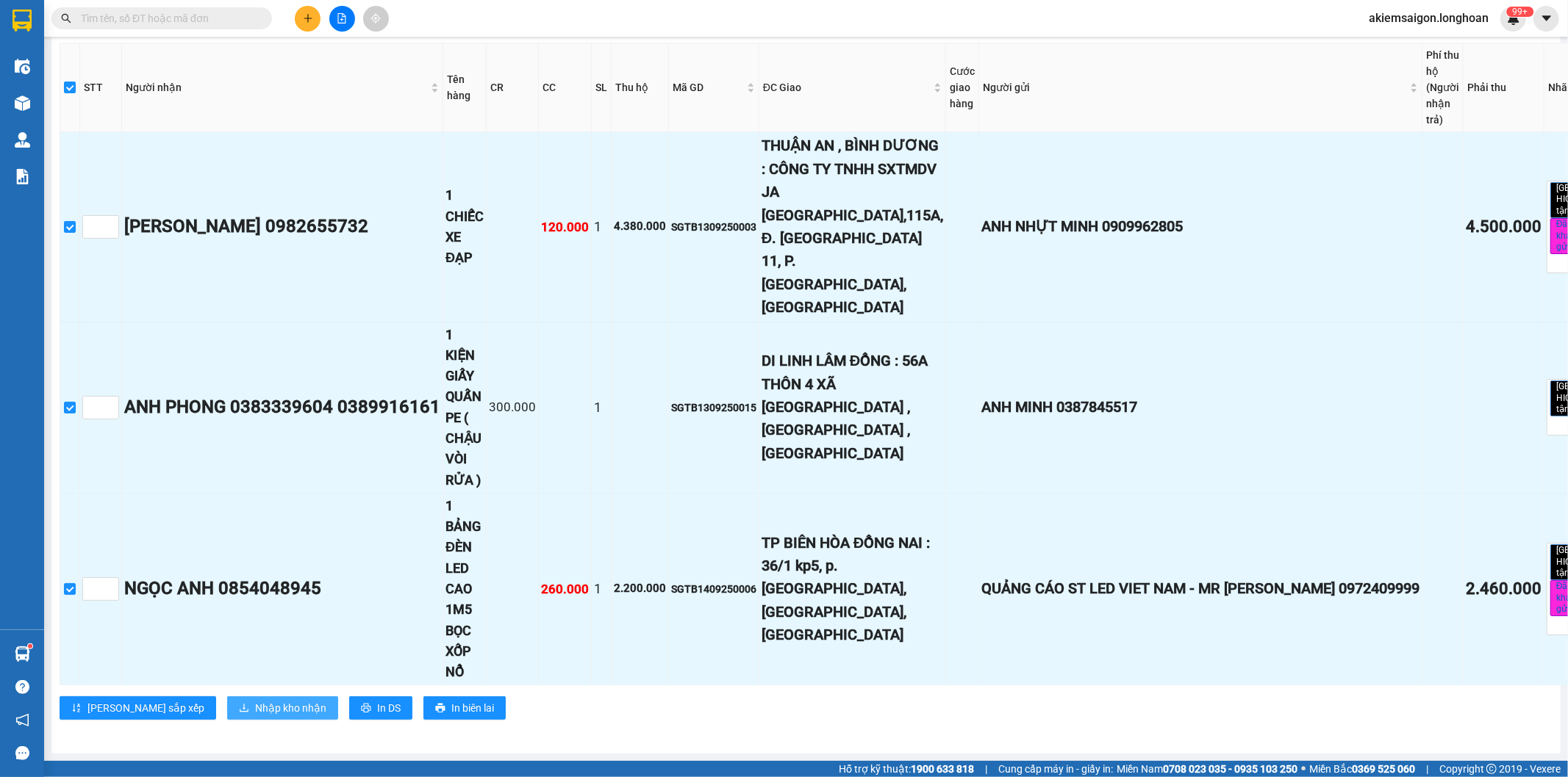
drag, startPoint x: 239, startPoint y: 701, endPoint x: 247, endPoint y: 701, distance: 8.0
click at [255, 701] on span "Nhập kho nhận" at bounding box center [291, 708] width 71 height 16
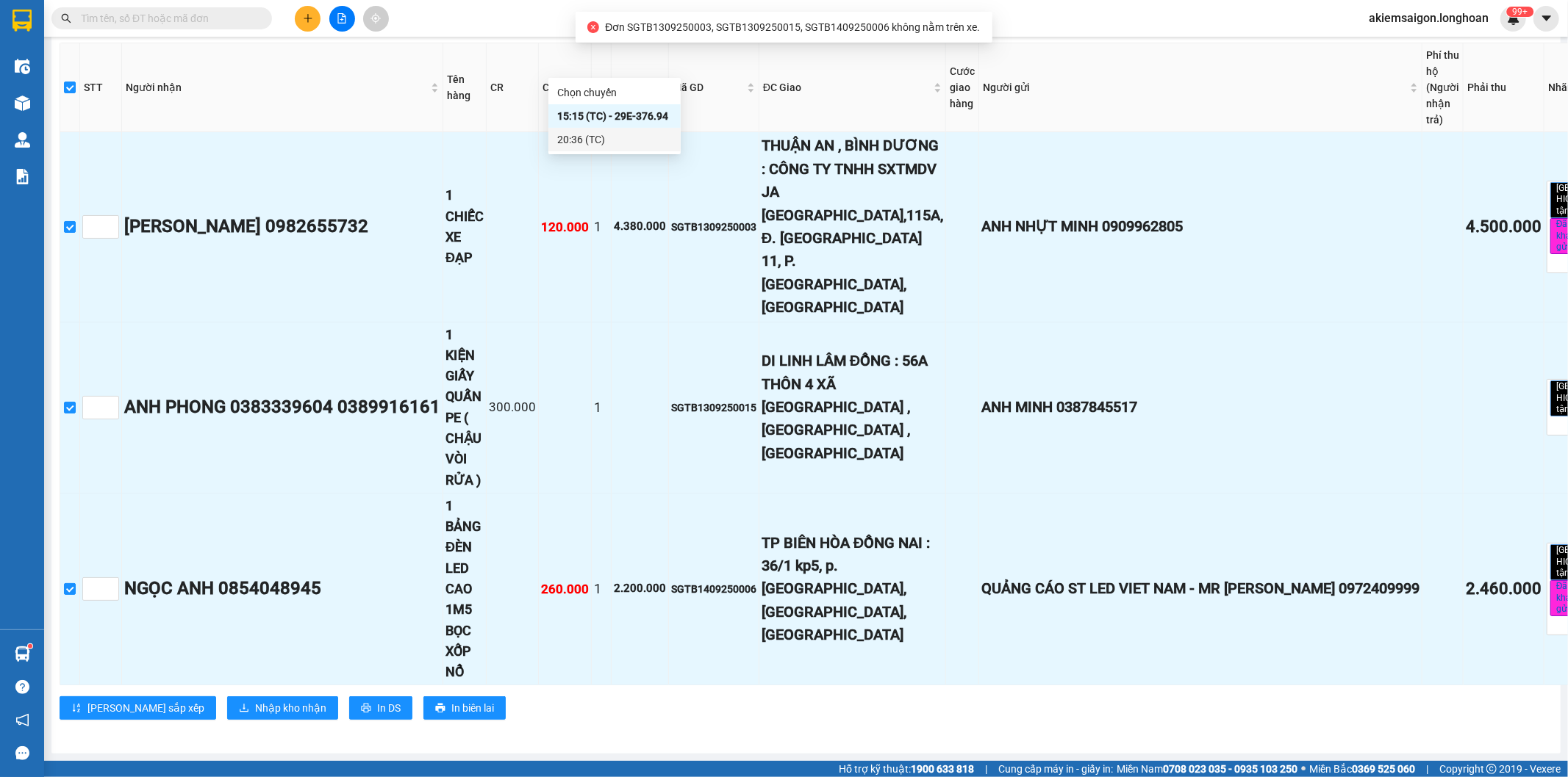
click at [657, 136] on div "20:36 (TC)" at bounding box center [615, 140] width 115 height 16
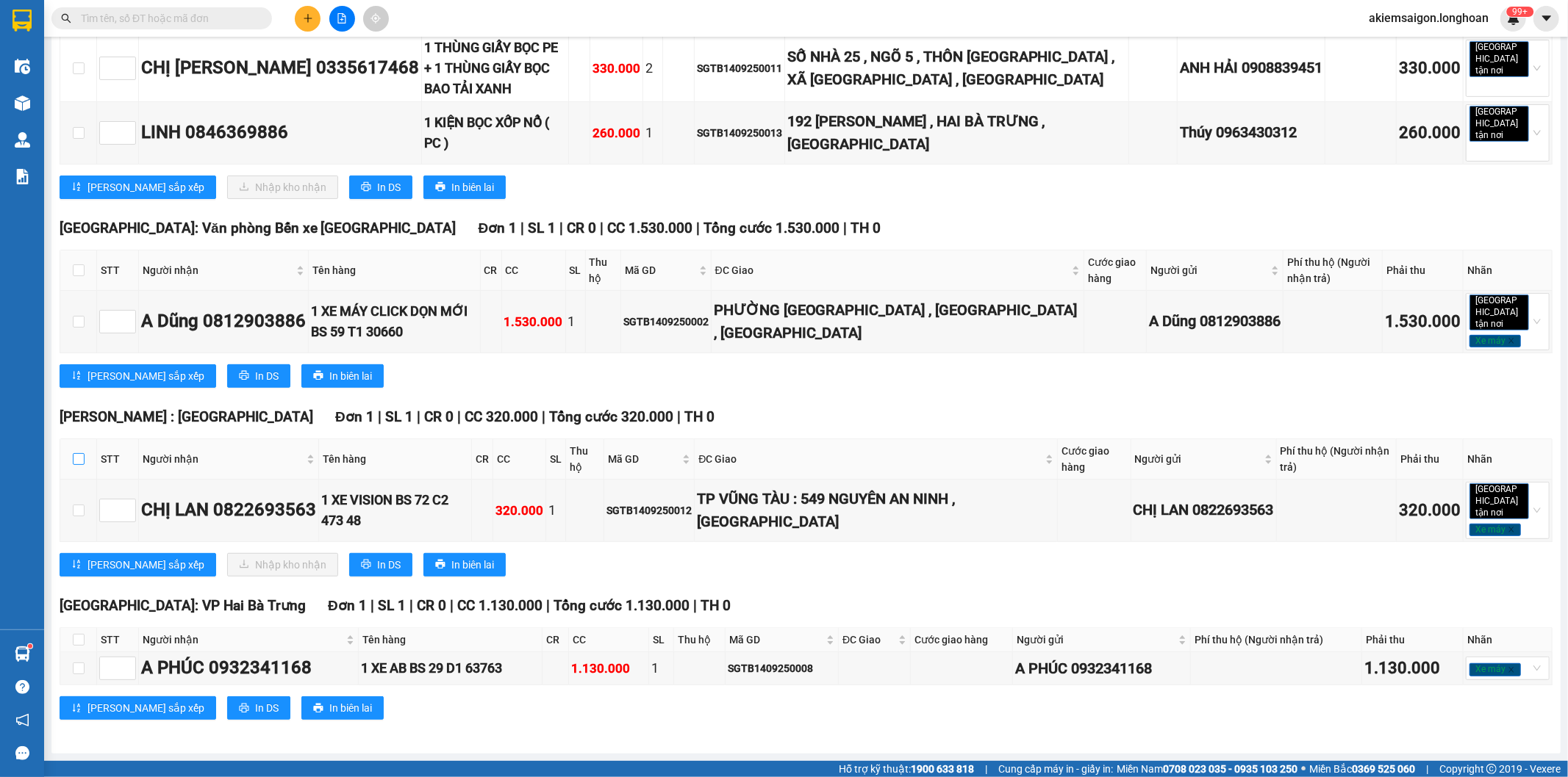
click at [73, 465] on input "checkbox" at bounding box center [79, 459] width 12 height 12
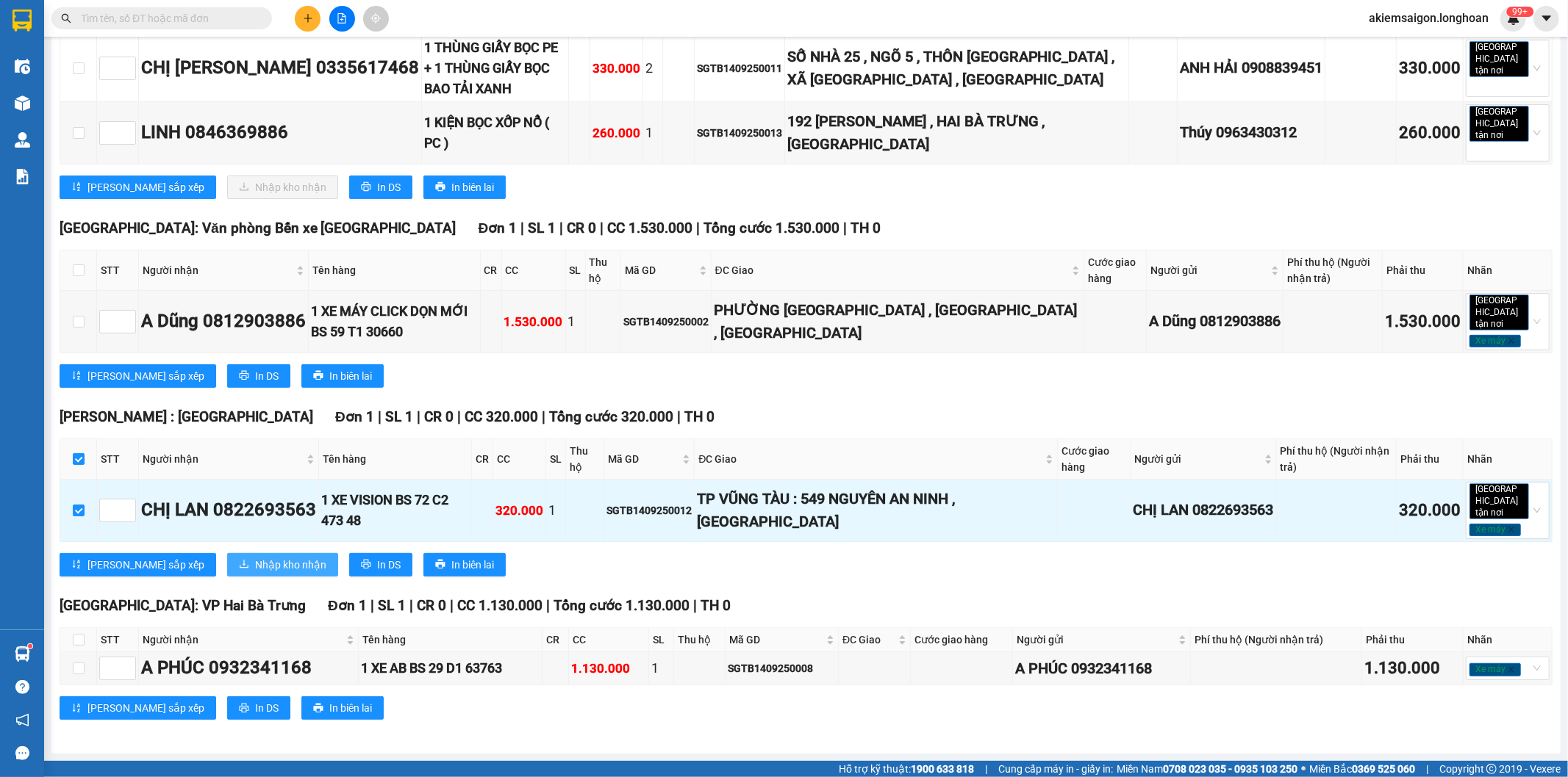
click at [255, 573] on span "Nhập kho nhận" at bounding box center [291, 565] width 71 height 16
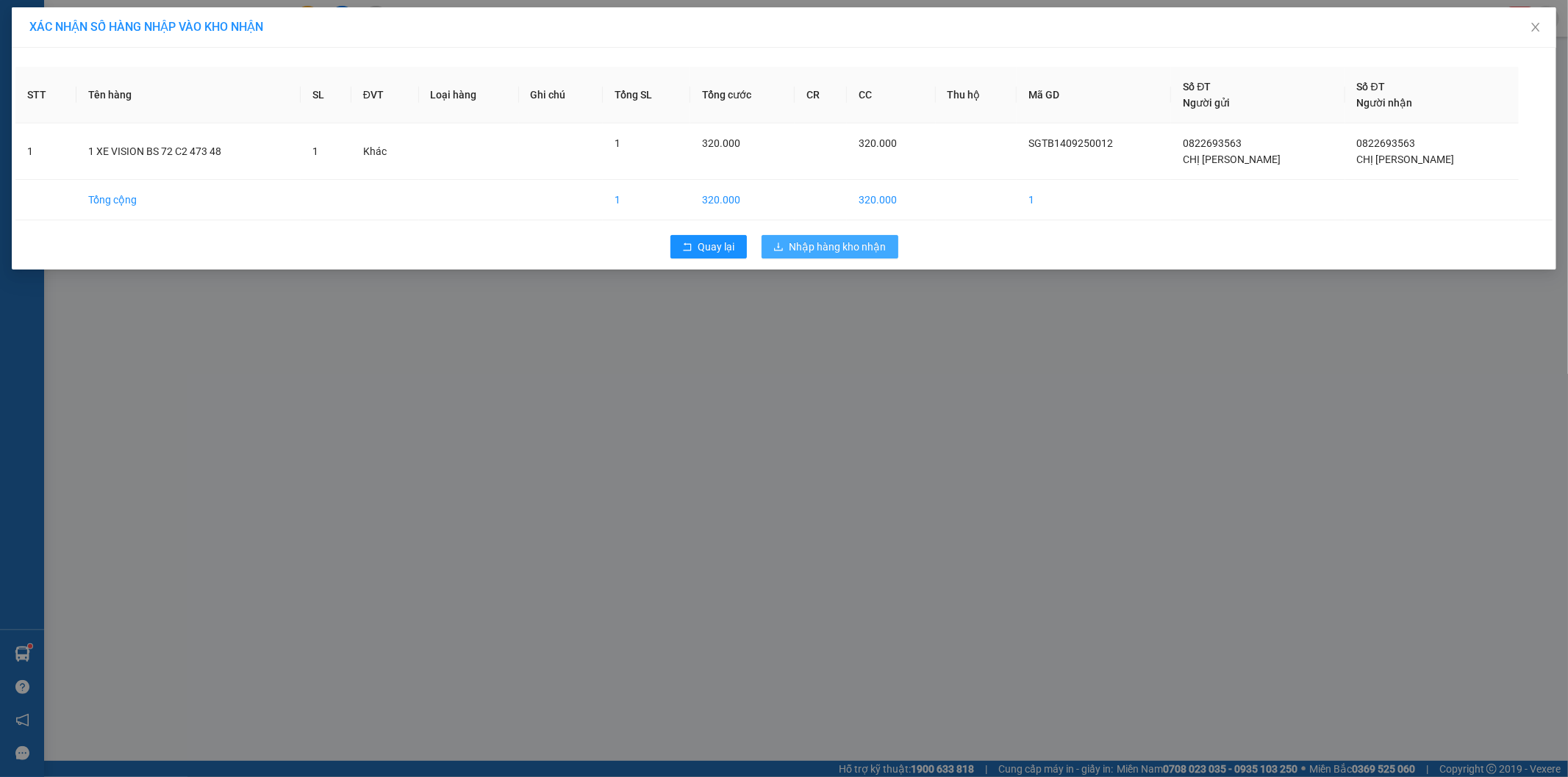
click at [818, 251] on span "Nhập hàng kho nhận" at bounding box center [838, 247] width 97 height 16
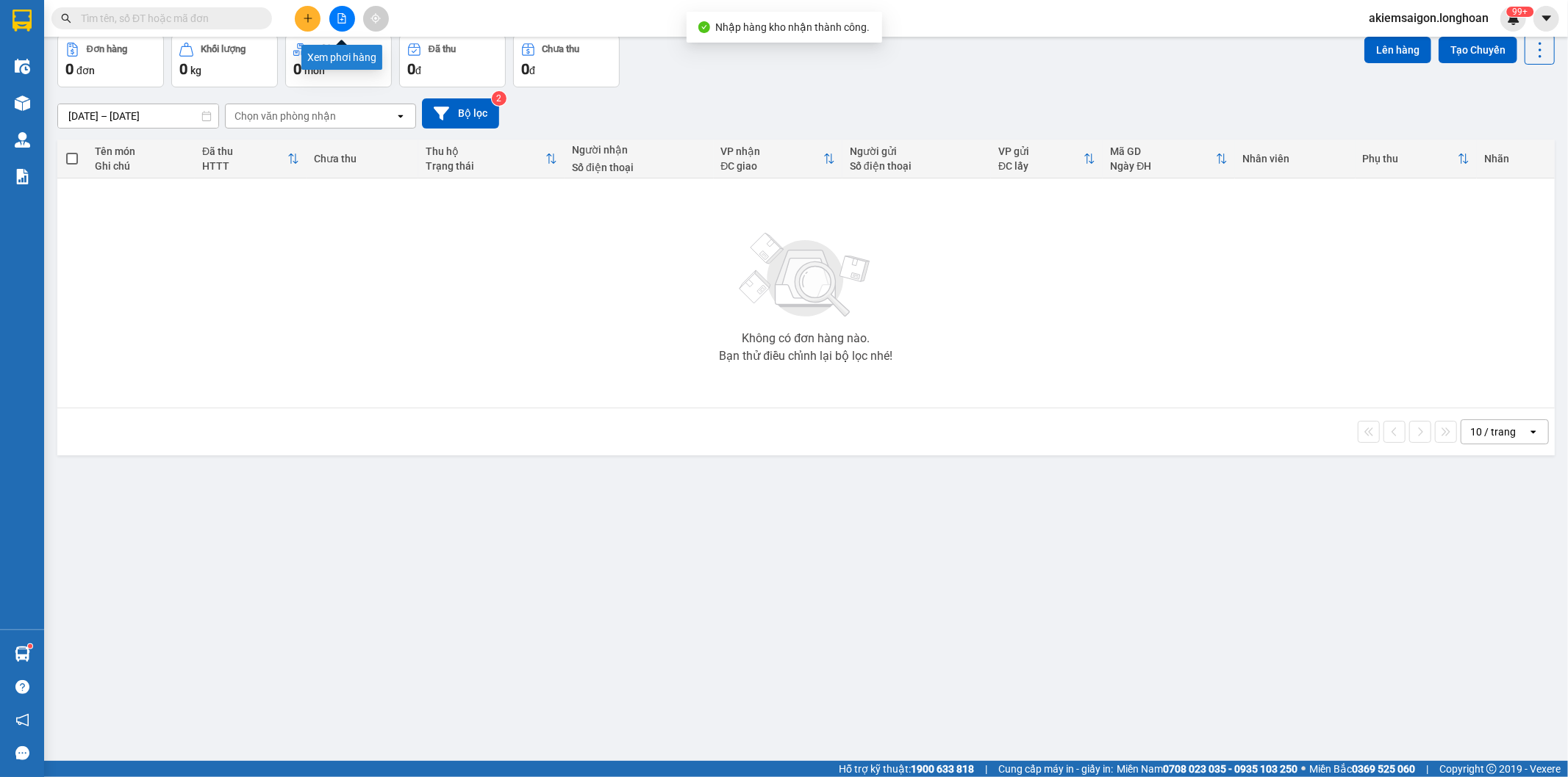
click at [337, 10] on button at bounding box center [342, 19] width 26 height 26
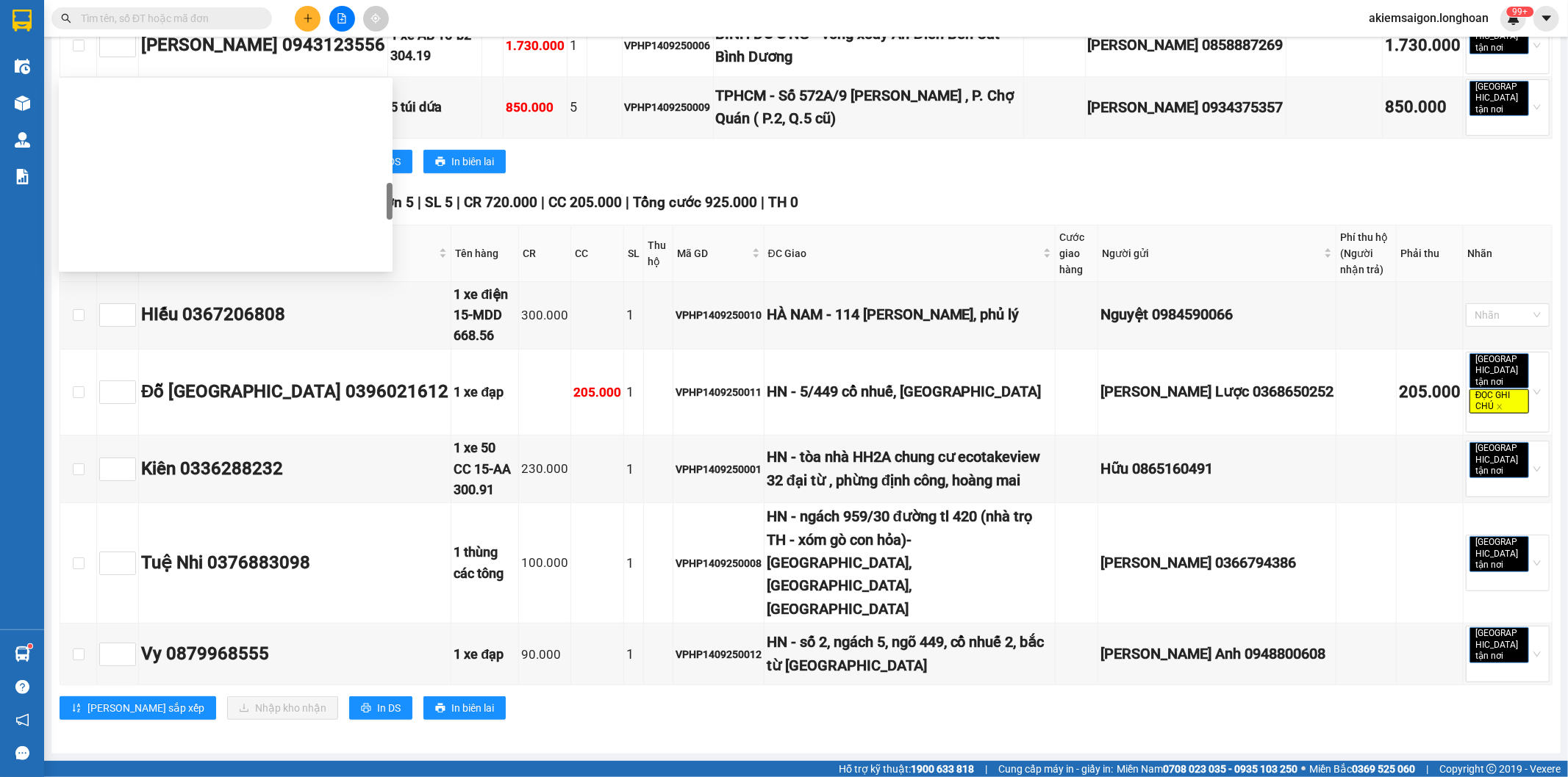
type input "[DATE]"
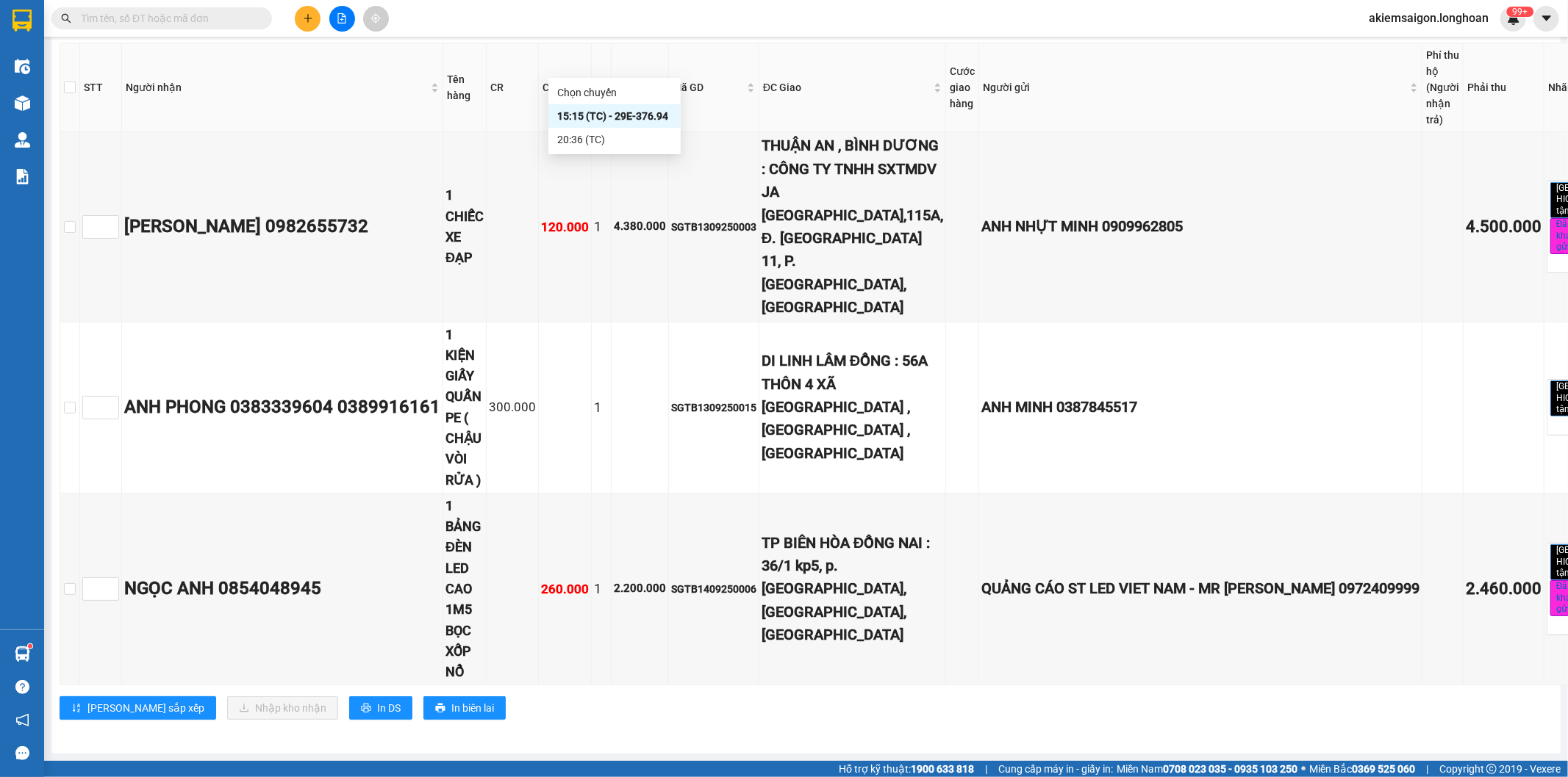
click at [605, 146] on div "20:36 (TC)" at bounding box center [615, 140] width 115 height 16
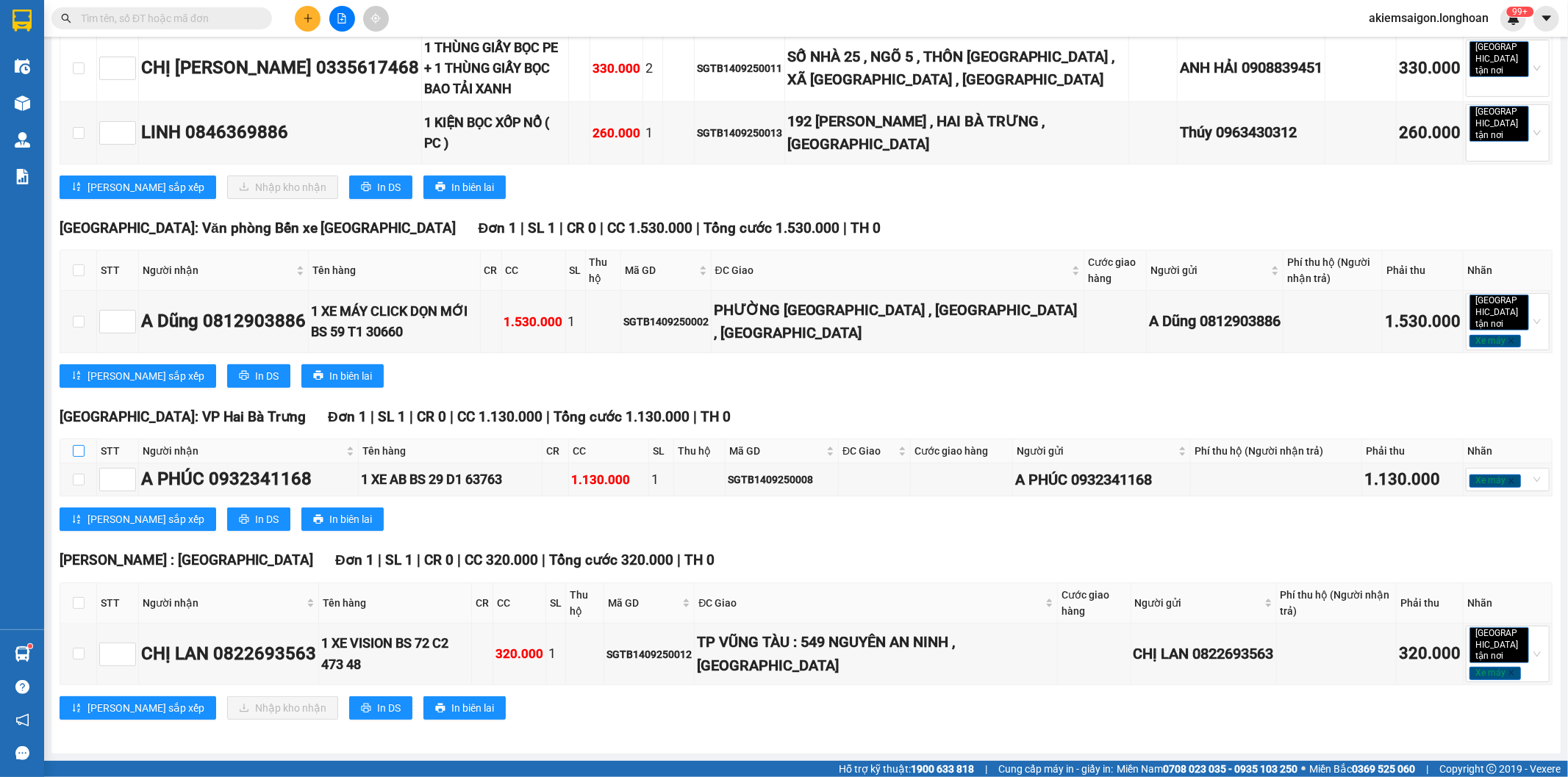
click at [78, 457] on input "checkbox" at bounding box center [79, 451] width 12 height 12
checkbox input "true"
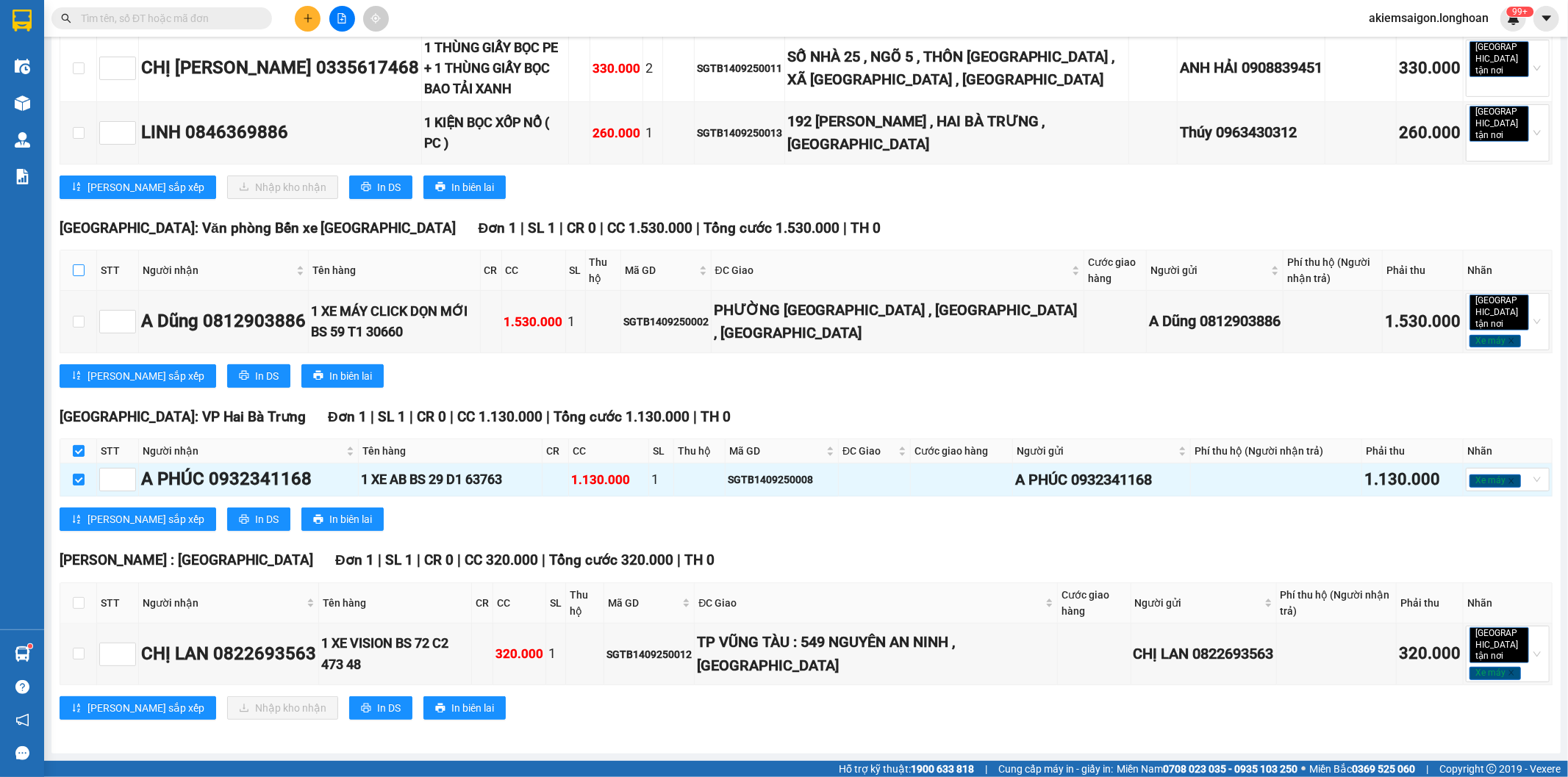
click at [77, 276] on input "checkbox" at bounding box center [79, 271] width 12 height 12
checkbox input "true"
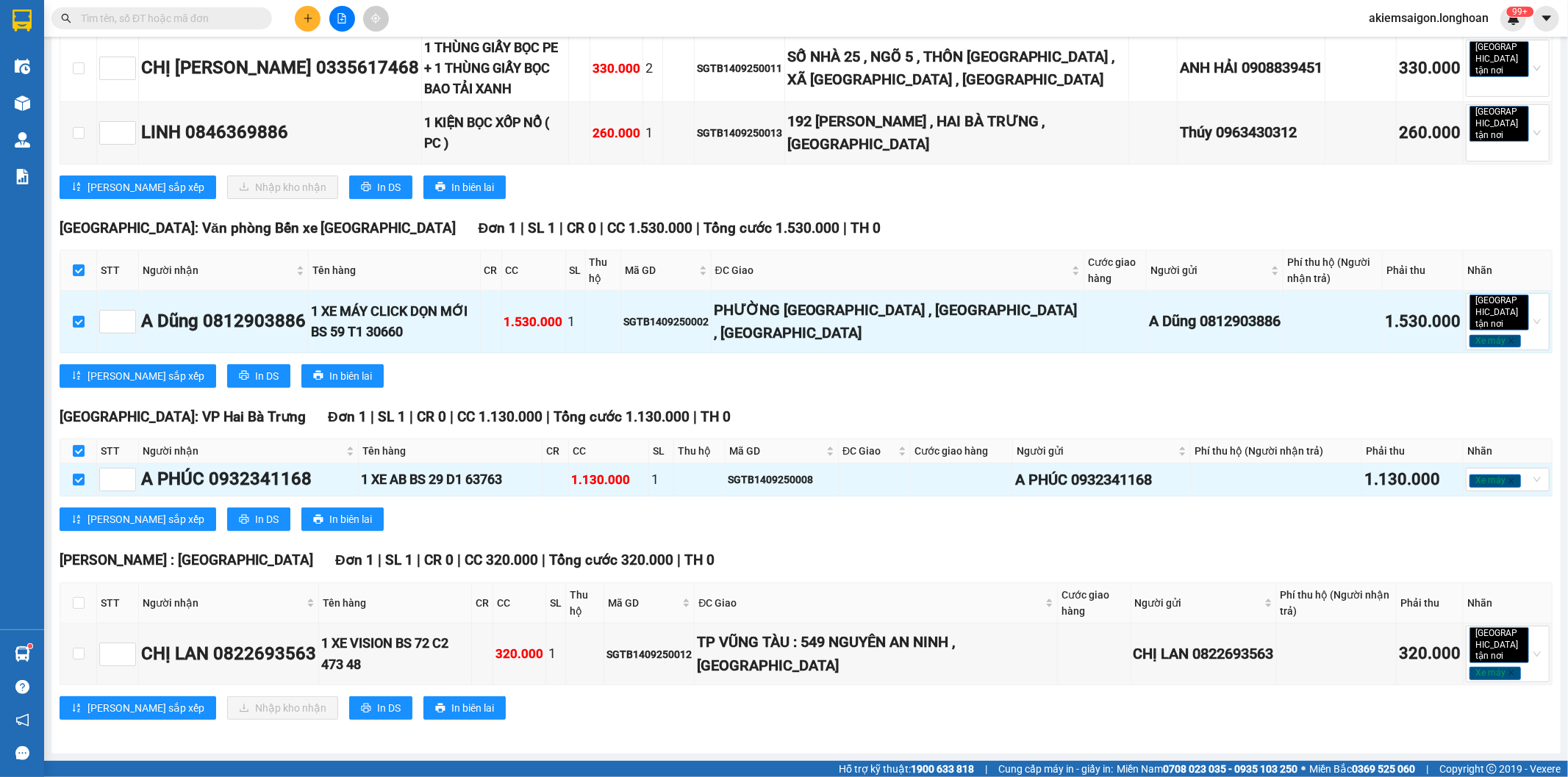
checkbox input "true"
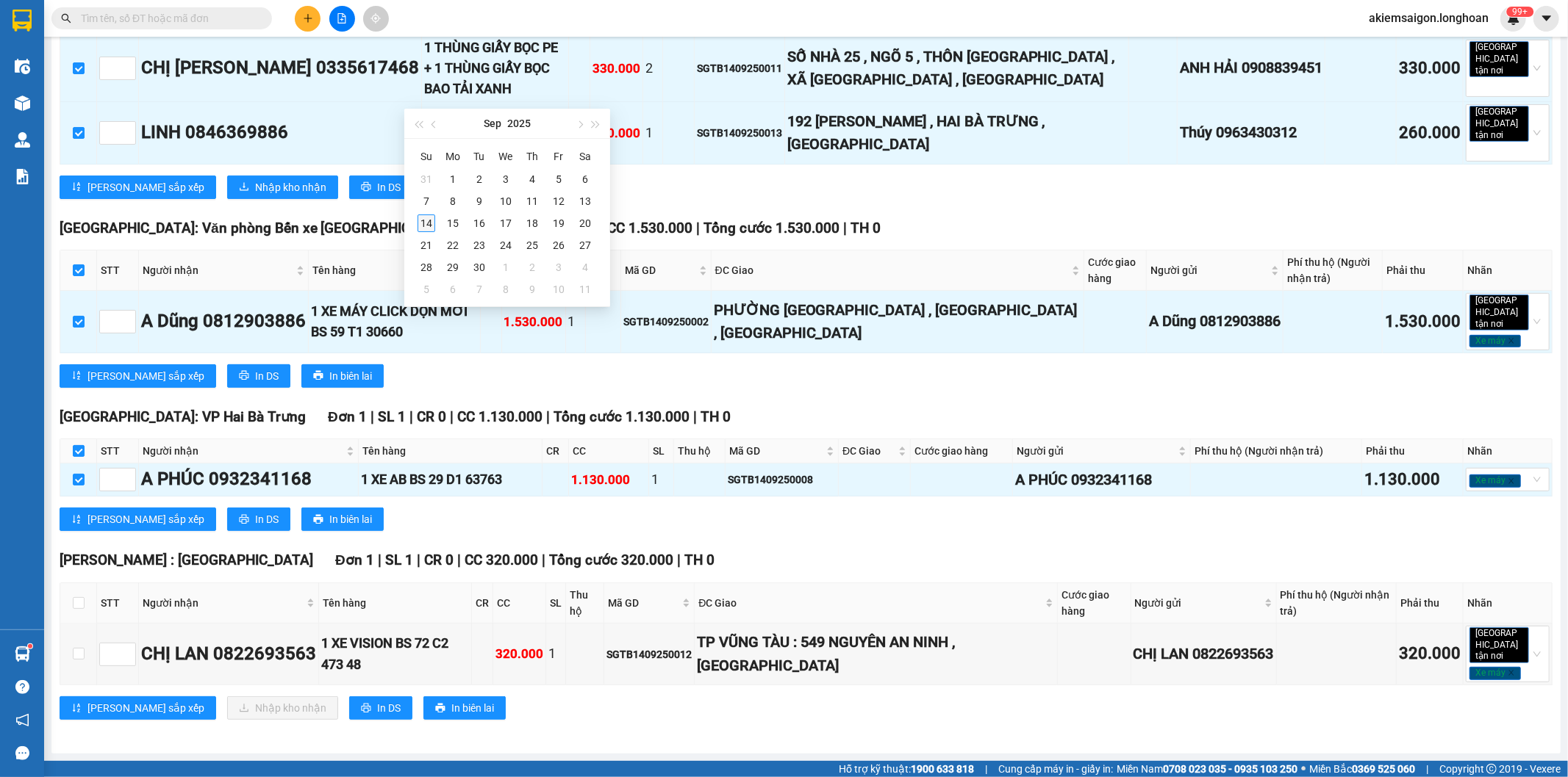
type input "[DATE]"
click at [420, 219] on div "14" at bounding box center [427, 223] width 17 height 17
type input "[DATE]"
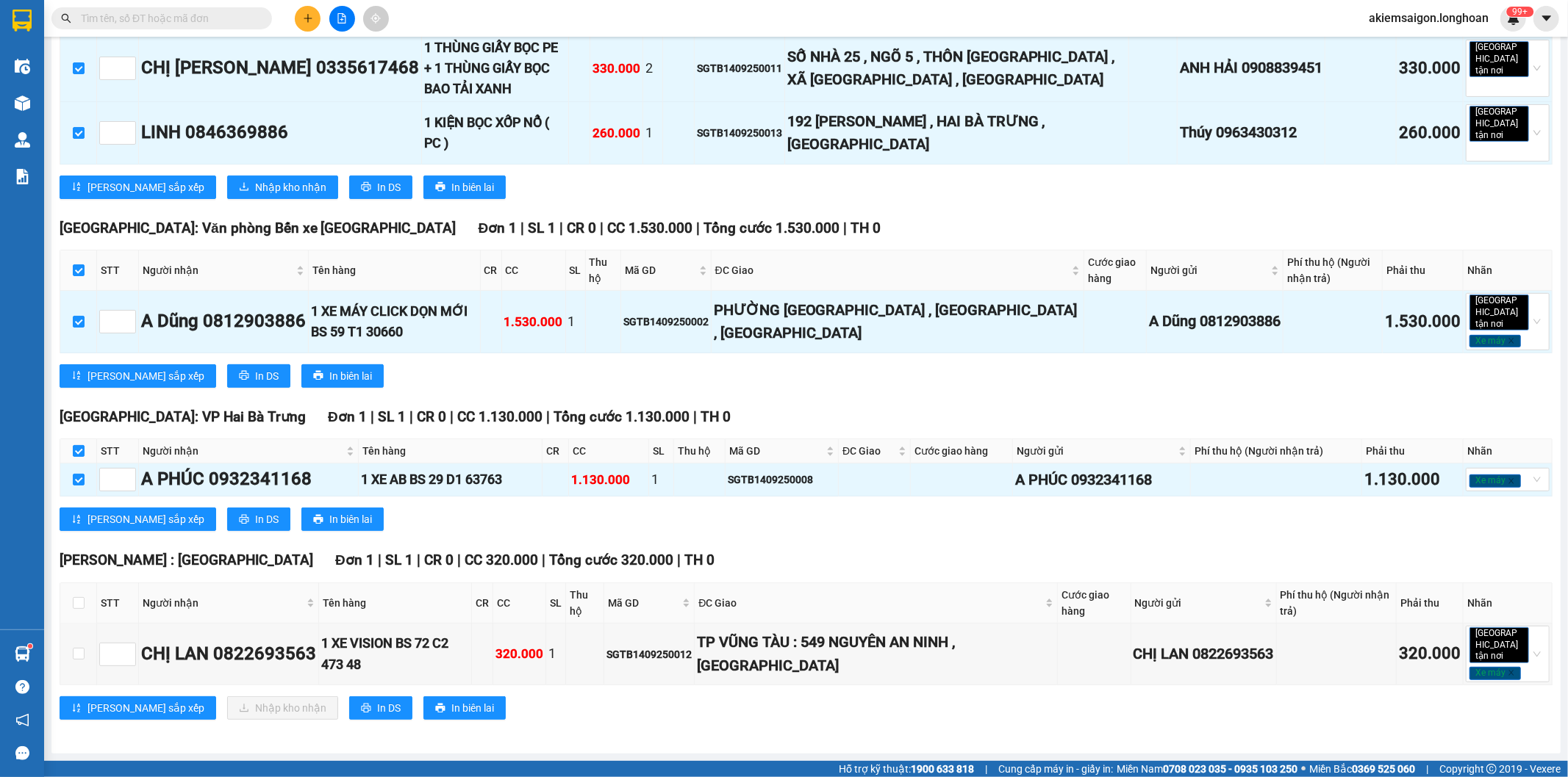
click at [621, 168] on div "21:00 (TC) - 29K-107.57" at bounding box center [615, 170] width 115 height 16
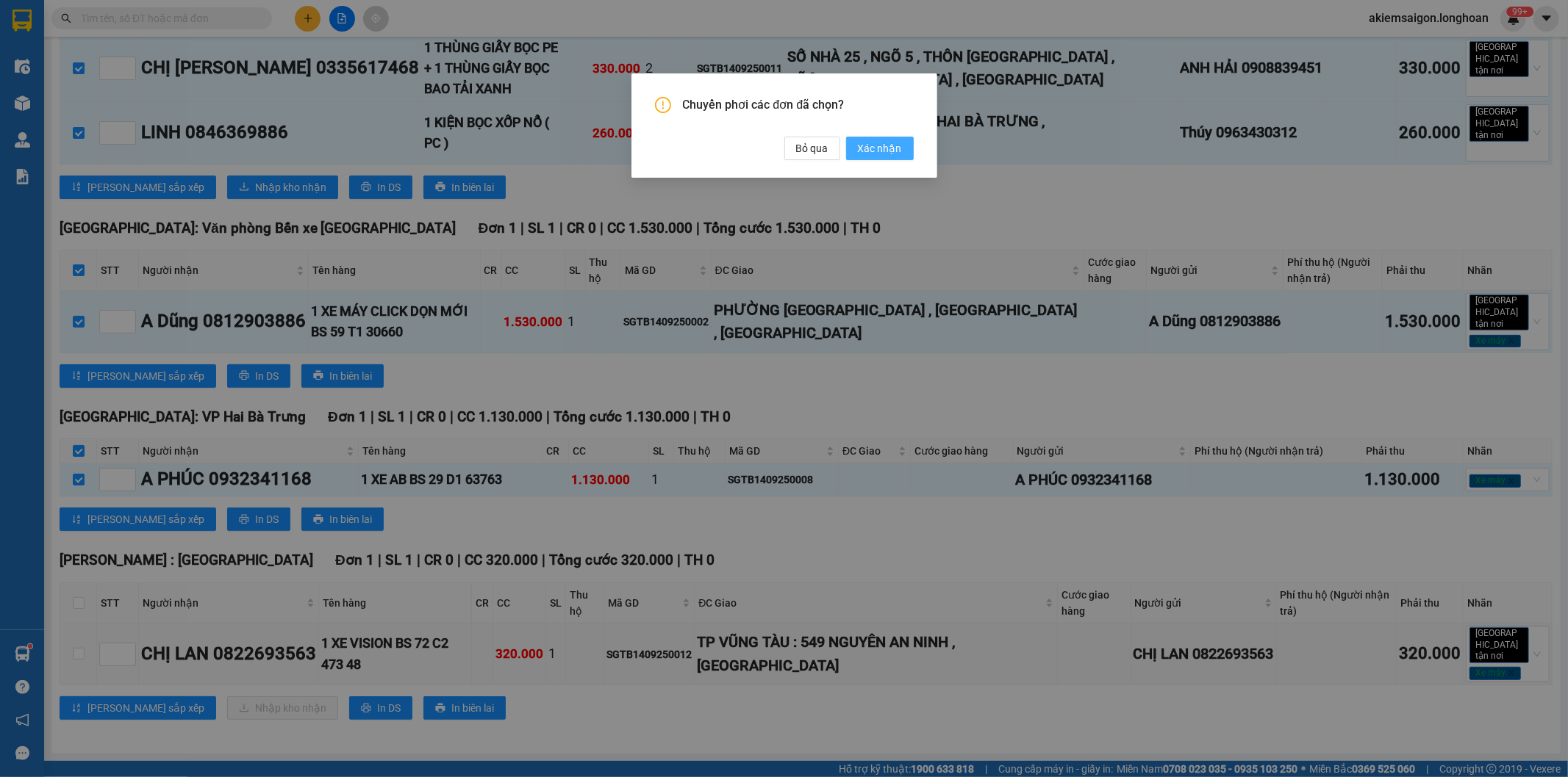
click at [874, 145] on span "Xác nhận" at bounding box center [880, 148] width 44 height 16
